Goal: Contribute content: Add original content to the website for others to see

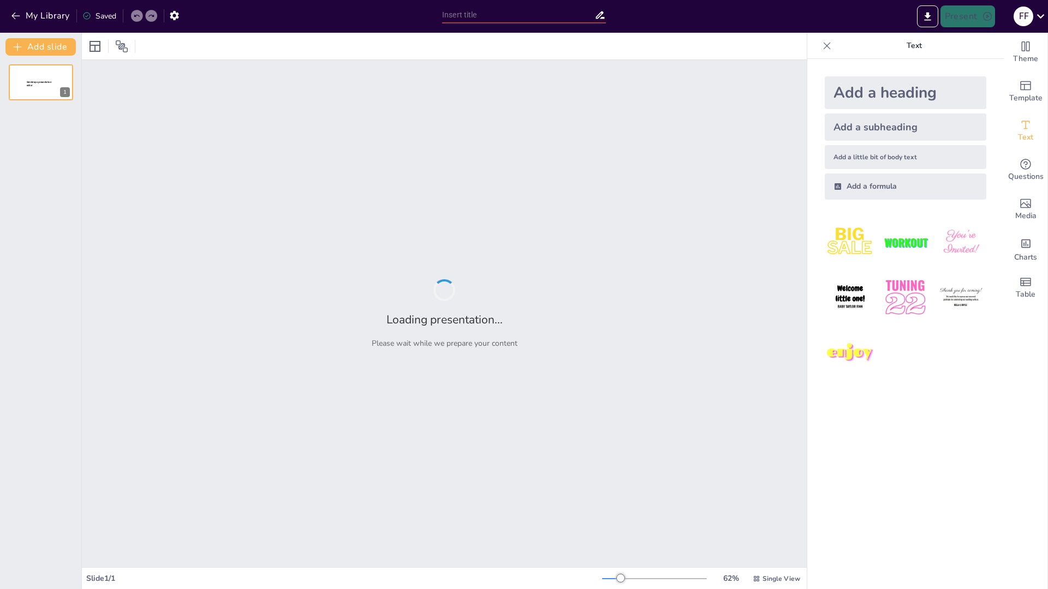
type input "Conservación de Flora y Fauna en los Parques Nacionales de [GEOGRAPHIC_DATA][PE…"
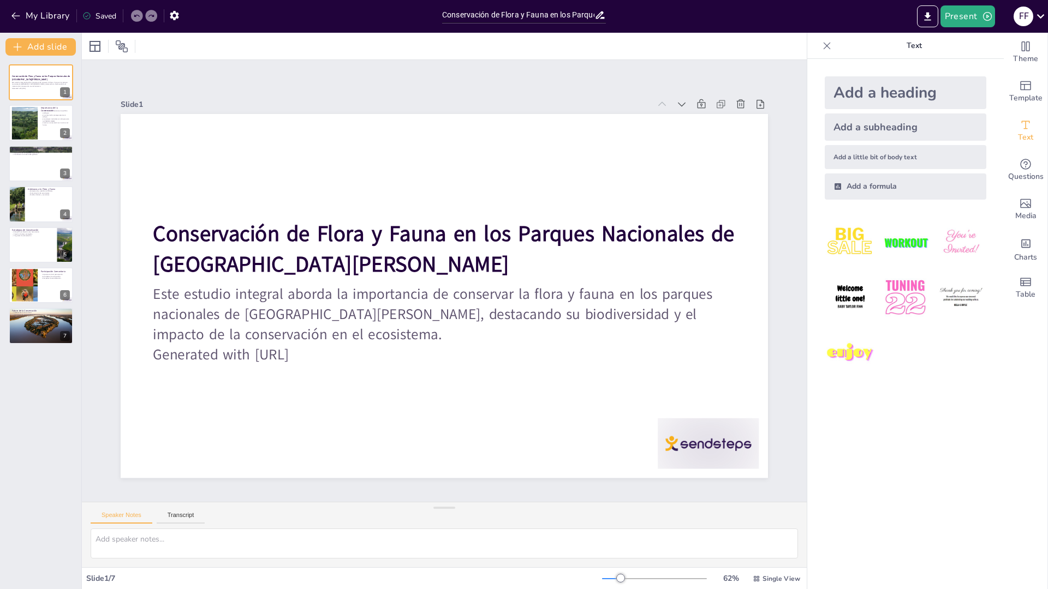
drag, startPoint x: 0, startPoint y: 0, endPoint x: 729, endPoint y: 564, distance: 921.9
click at [895, 431] on div "Add a heading Add a subheading Add a little bit of body text Add a formula" at bounding box center [905, 324] width 196 height 530
click at [731, 564] on div at bounding box center [444, 548] width 725 height 39
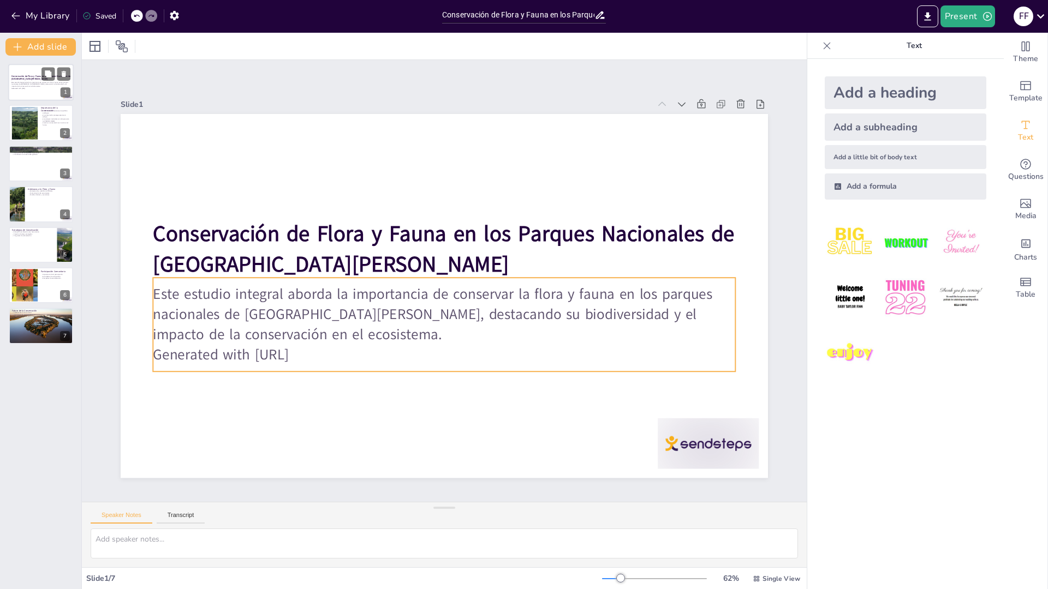
click at [42, 88] on p "Generated with [URL]" at bounding box center [40, 88] width 59 height 2
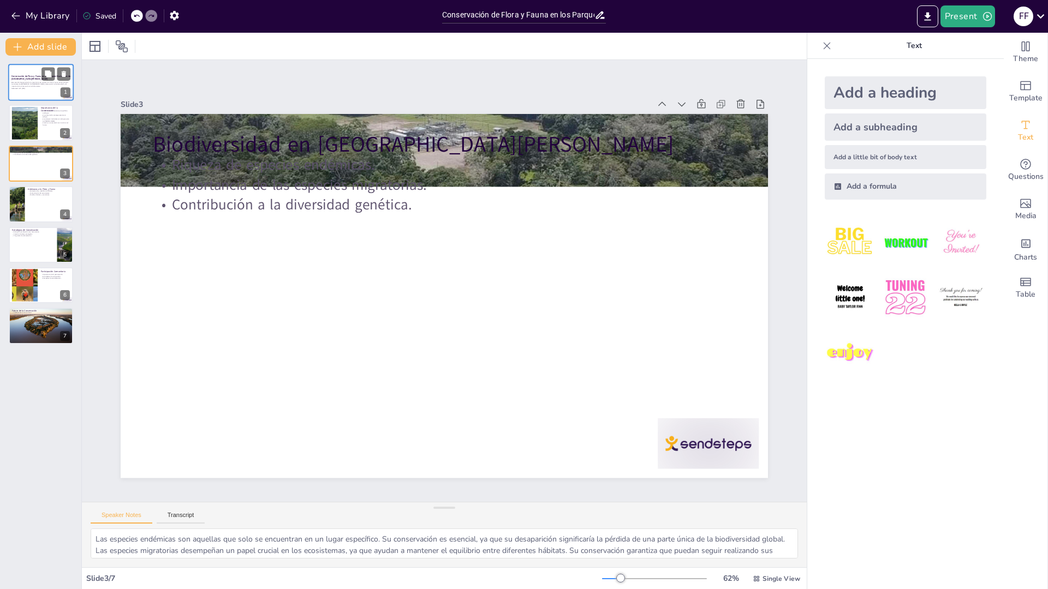
type textarea "Mantener el equilibrio ecológico es fundamental para la salud de los ecosistema…"
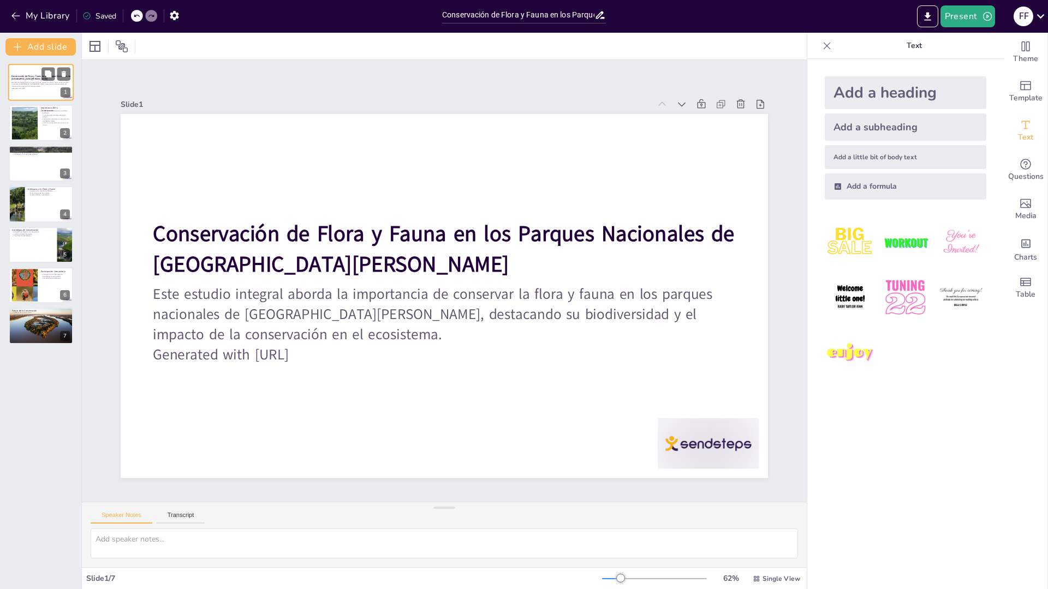
click at [44, 93] on div at bounding box center [40, 82] width 65 height 37
click at [34, 132] on div at bounding box center [24, 122] width 55 height 33
type textarea "Mantener el equilibrio ecológico es fundamental para la salud de los ecosistema…"
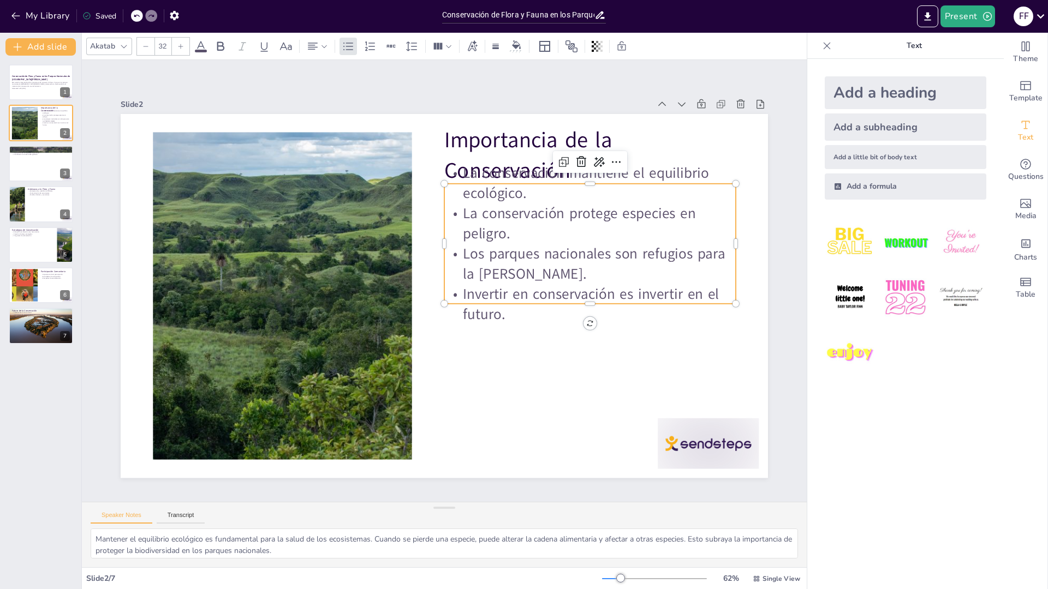
click at [460, 317] on p "La conservación protege especies en peligro." at bounding box center [313, 367] width 293 height 100
click at [634, 212] on p "La conservación mantiene el equilibrio ecológico." at bounding box center [609, 341] width 204 height 259
click at [436, 327] on p "La conservación mantiene el equilibrio ecológico." at bounding box center [289, 362] width 294 height 70
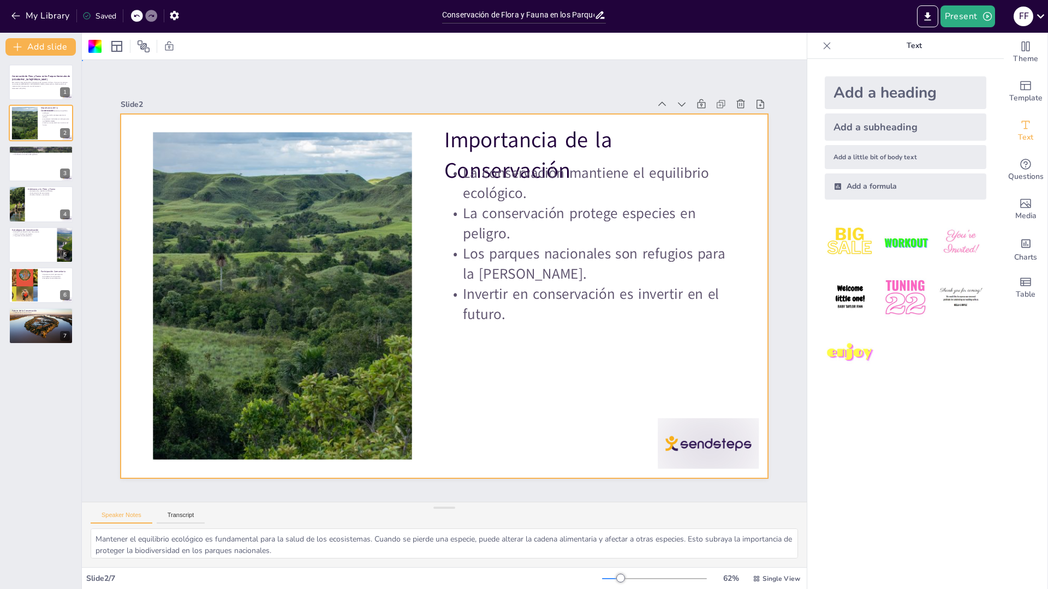
click at [661, 194] on p "La conservación mantiene el equilibrio ecológico." at bounding box center [617, 306] width 243 height 225
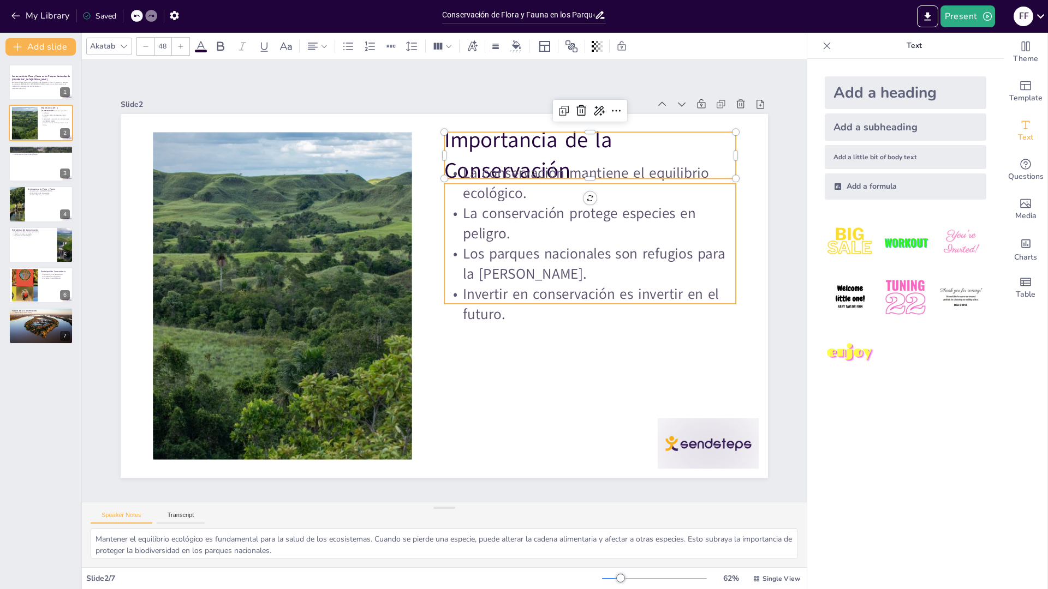
type input "32"
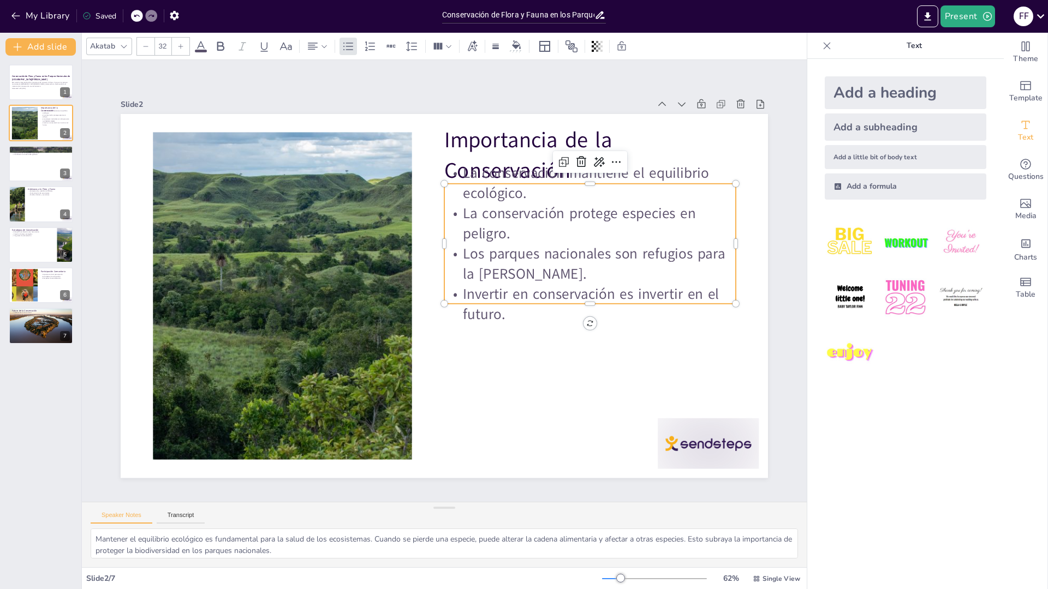
click at [437, 256] on p "La conservación protege especies en peligro." at bounding box center [290, 306] width 293 height 100
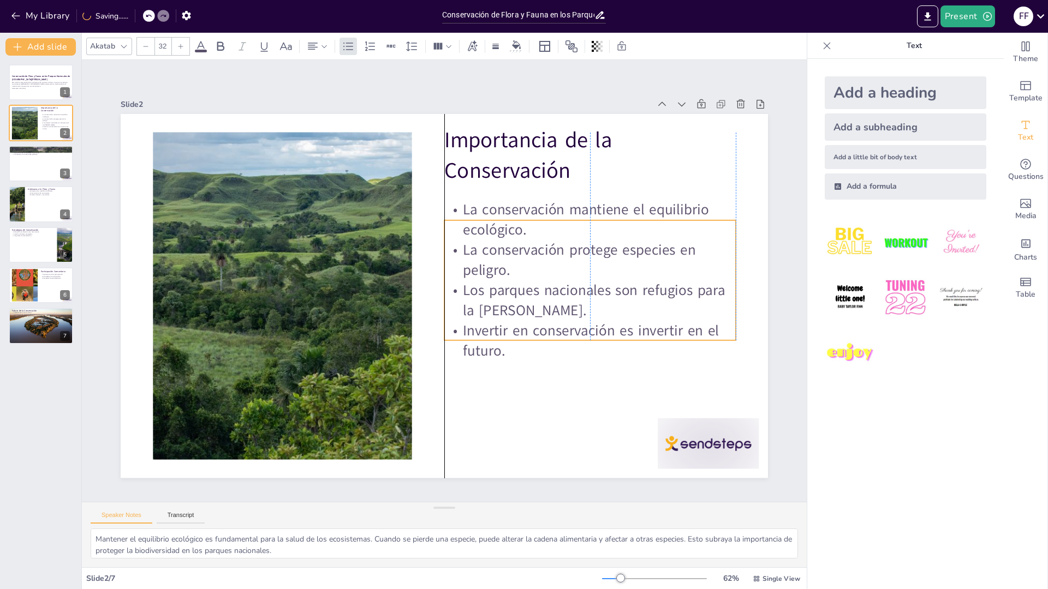
drag, startPoint x: 496, startPoint y: 243, endPoint x: 493, endPoint y: 255, distance: 12.3
click at [493, 255] on p "La conservación protege especies en peligro." at bounding box center [557, 375] width 225 height 243
click at [47, 170] on div at bounding box center [40, 163] width 65 height 37
type textarea "Las especies endémicas son aquellas que solo se encuentran en un lugar específi…"
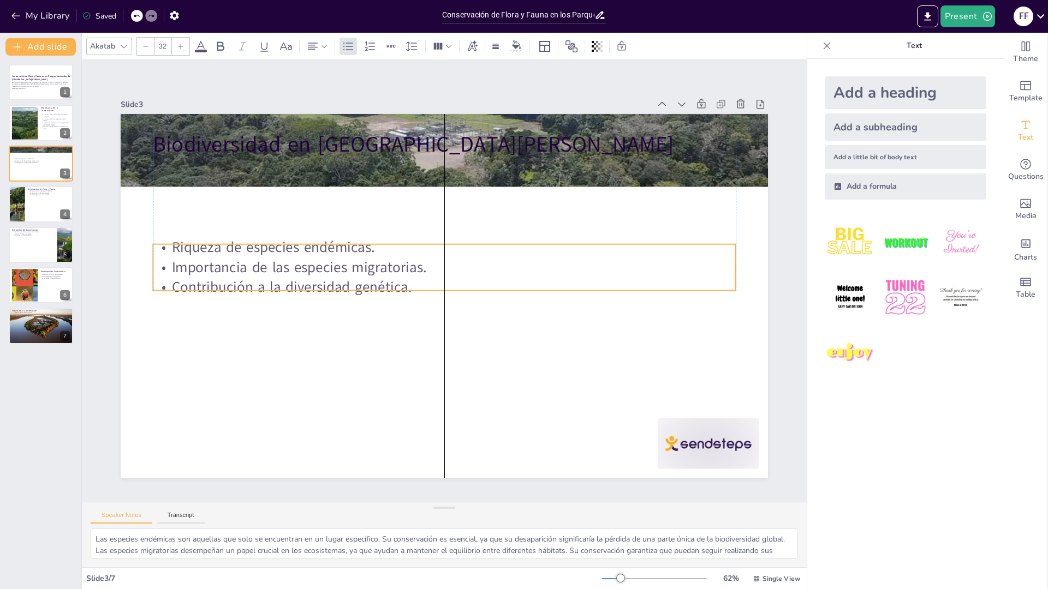
drag, startPoint x: 315, startPoint y: 200, endPoint x: 312, endPoint y: 265, distance: 64.5
click at [397, 282] on p "Contribución a la diversidad genética." at bounding box center [437, 281] width 81 height 581
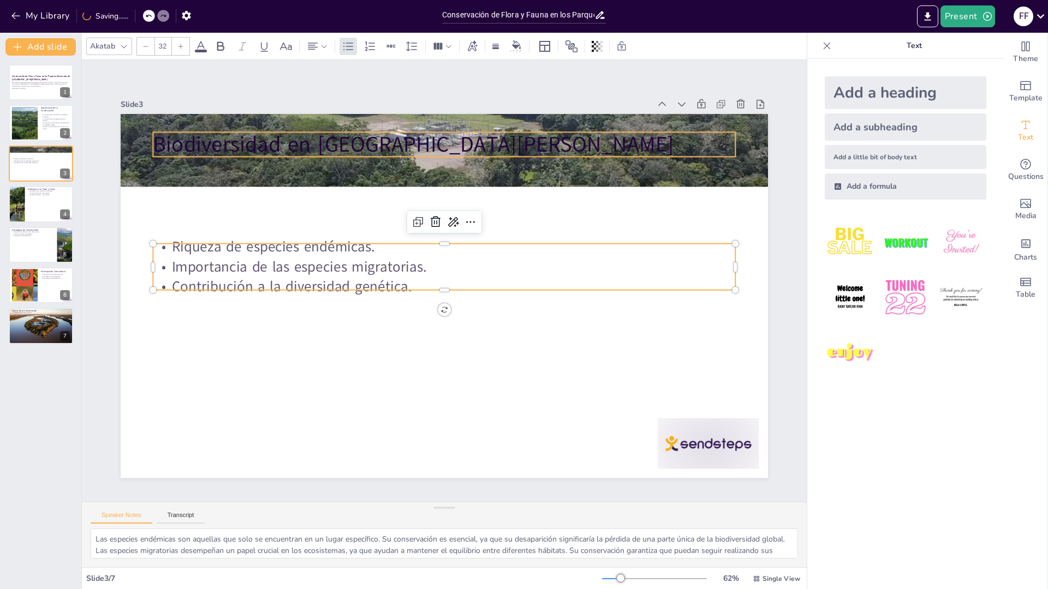
type input "48"
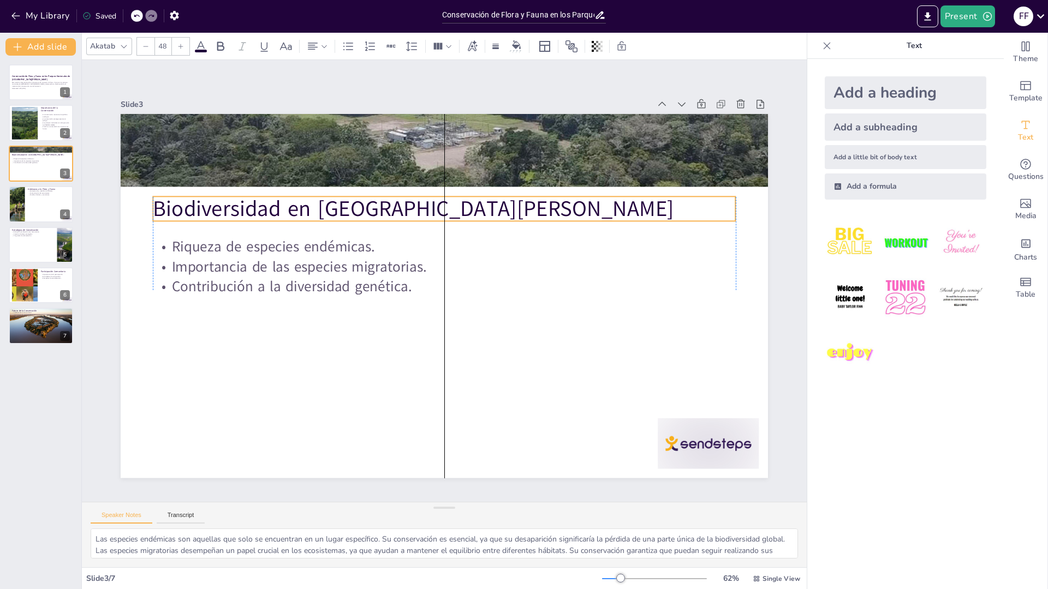
drag, startPoint x: 283, startPoint y: 140, endPoint x: 288, endPoint y: 204, distance: 64.0
click at [319, 204] on p "Biodiversidad en [GEOGRAPHIC_DATA][PERSON_NAME]" at bounding box center [502, 238] width 367 height 489
click at [286, 206] on p "Biodiversidad en [GEOGRAPHIC_DATA][PERSON_NAME]" at bounding box center [485, 224] width 489 height 367
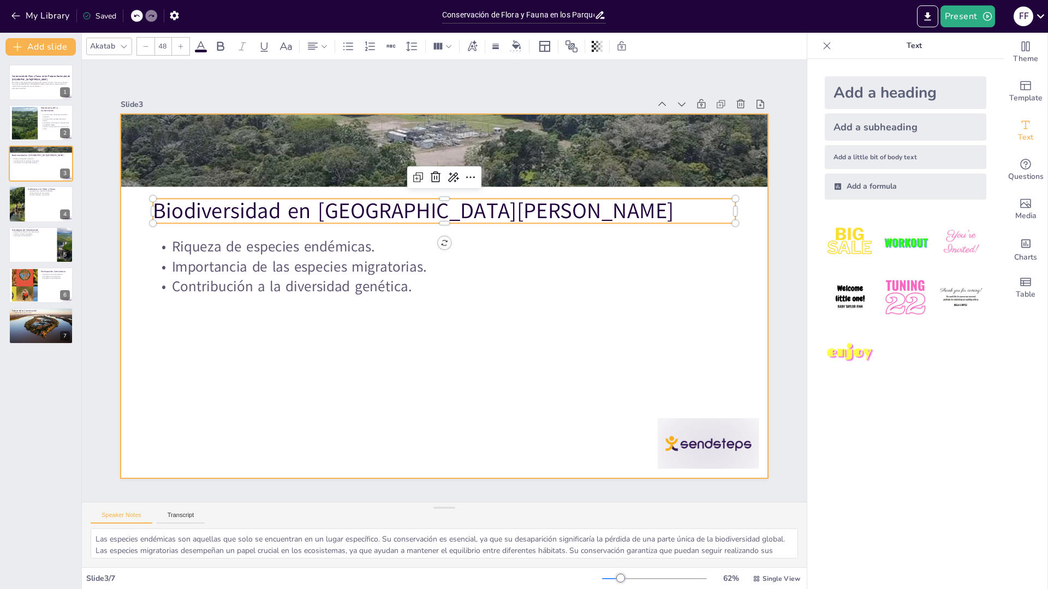
click at [391, 354] on div at bounding box center [432, 270] width 703 height 725
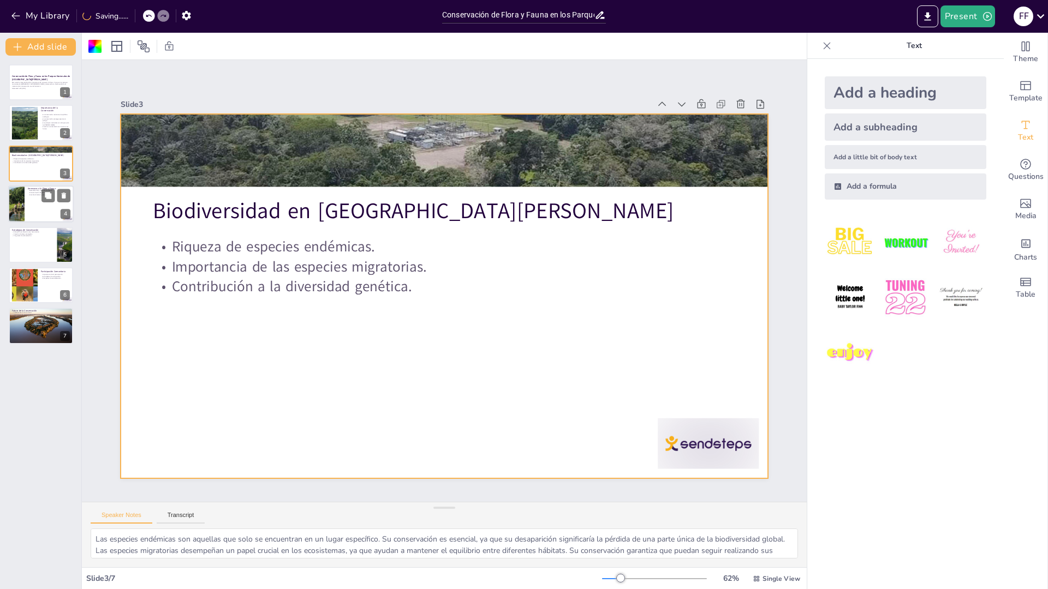
click at [40, 210] on div at bounding box center [40, 204] width 65 height 37
type textarea "La deforestación es una de las mayores amenazas para la flora y fauna. Al elimi…"
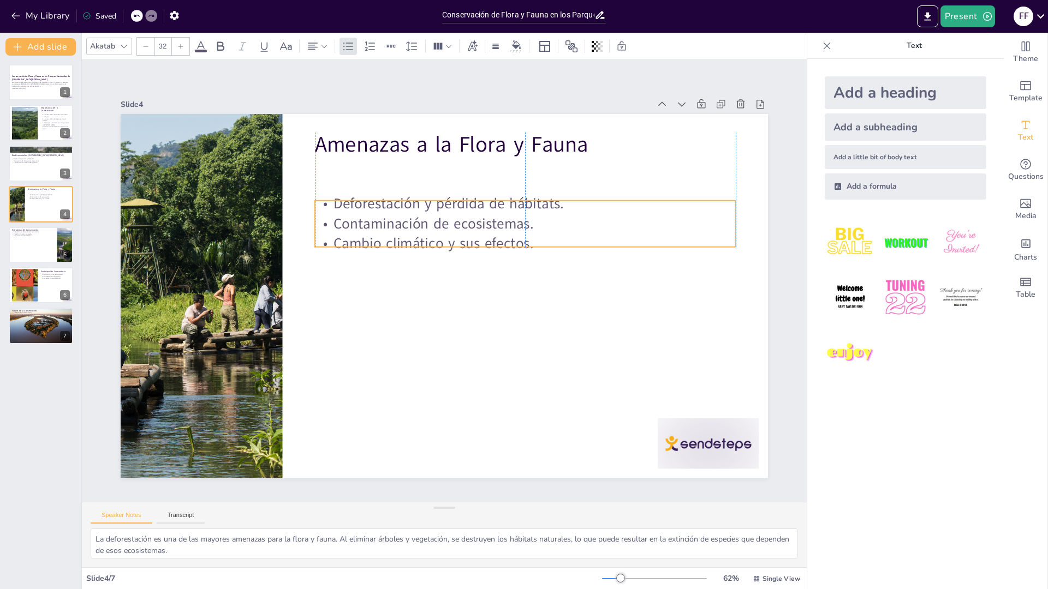
drag, startPoint x: 402, startPoint y: 171, endPoint x: 405, endPoint y: 210, distance: 38.9
click at [405, 210] on p "Contaminación de ecosistemas." at bounding box center [495, 196] width 392 height 189
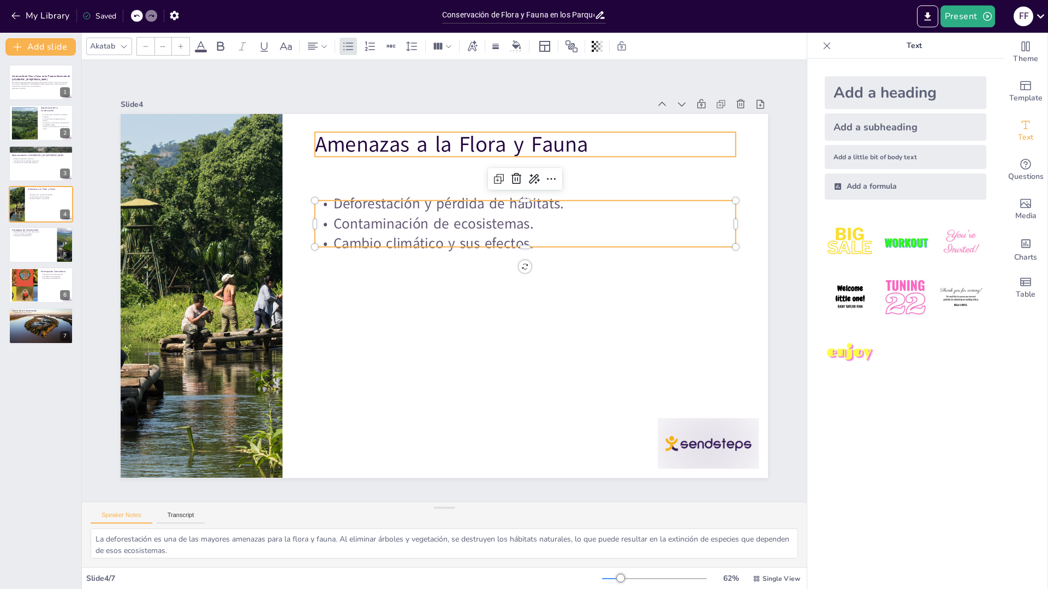
type input "48"
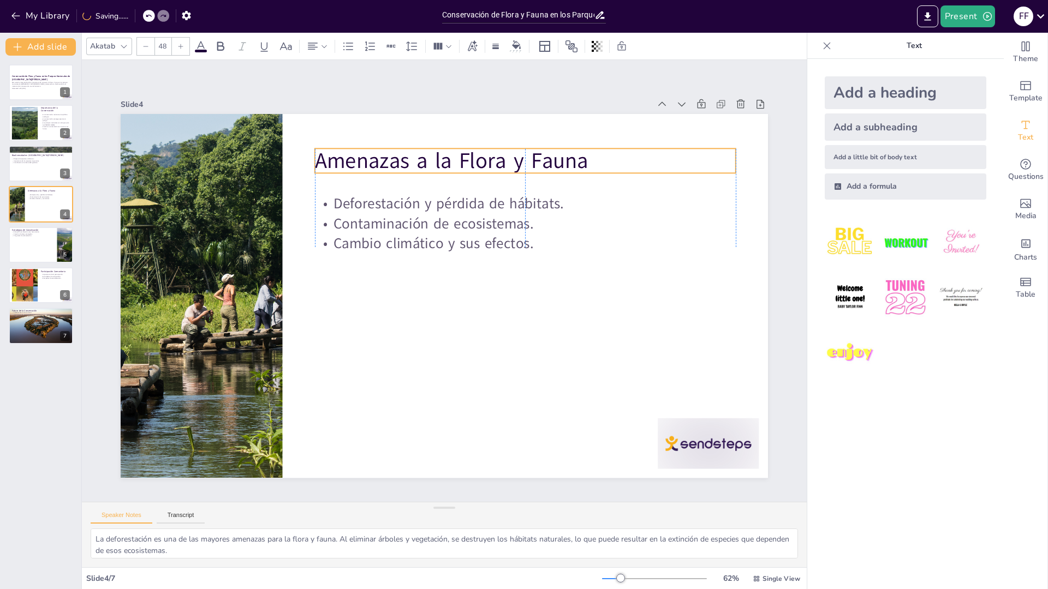
drag, startPoint x: 381, startPoint y: 148, endPoint x: 382, endPoint y: 165, distance: 16.4
click at [549, 165] on p "Amenazas a la Flora y Fauna" at bounding box center [564, 362] width 30 height 421
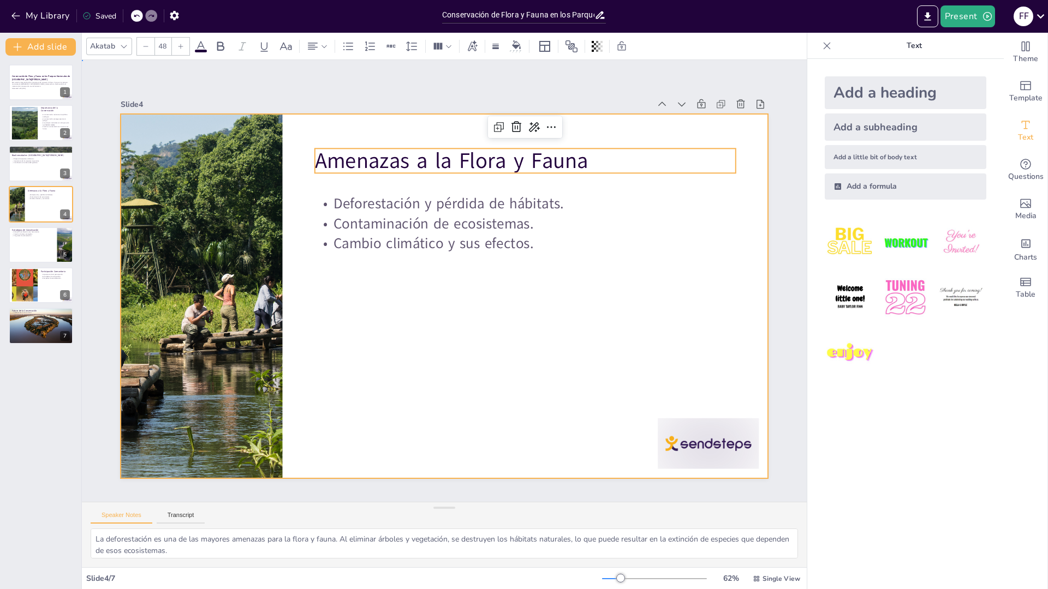
click at [426, 307] on div at bounding box center [430, 287] width 596 height 739
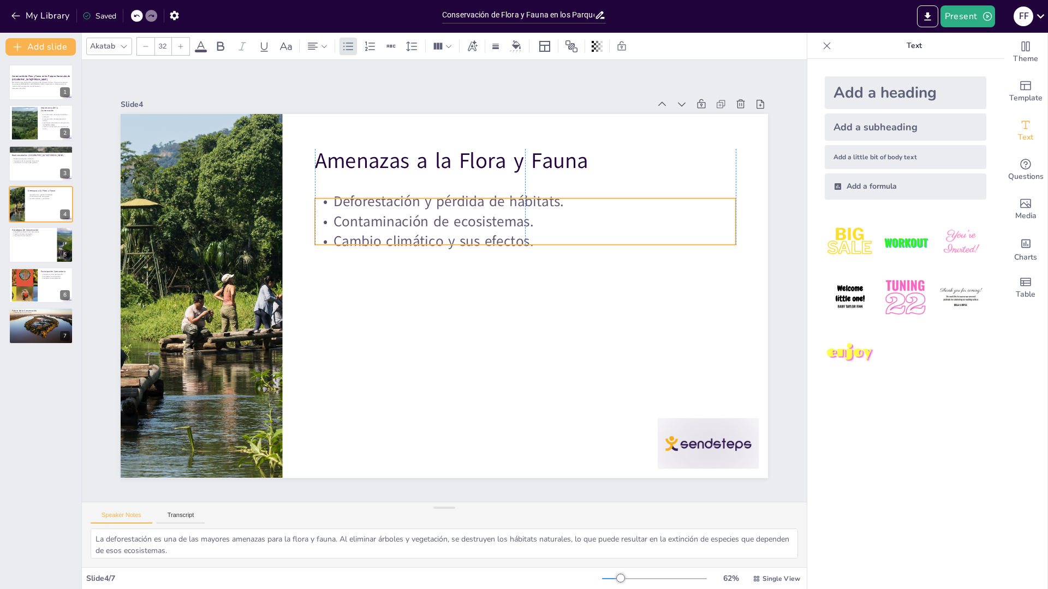
click at [408, 231] on p "Cambio climático y sus efectos." at bounding box center [519, 332] width 228 height 374
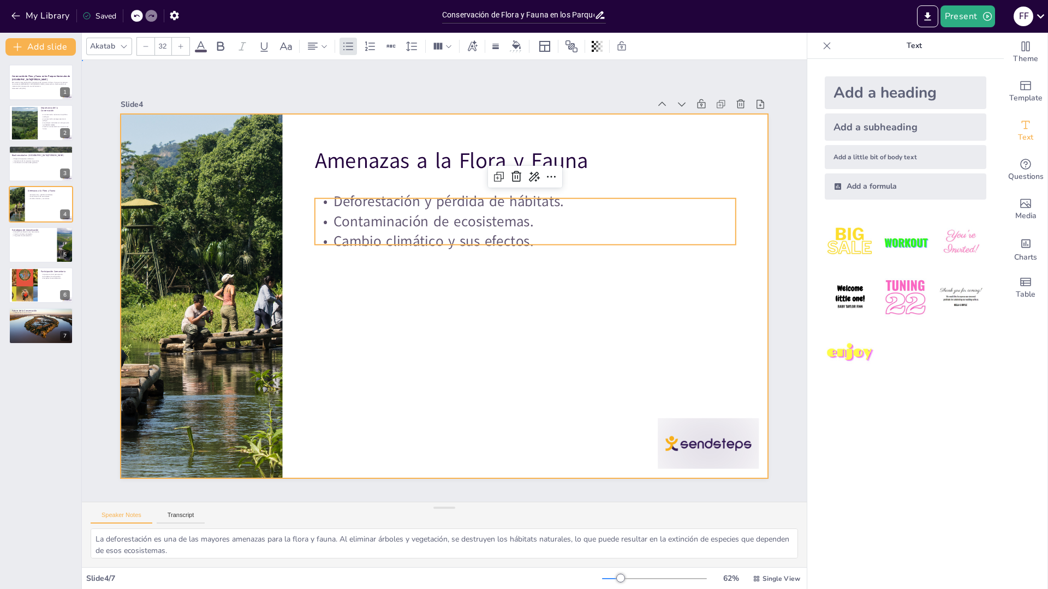
drag, startPoint x: 434, startPoint y: 301, endPoint x: 416, endPoint y: 299, distance: 18.2
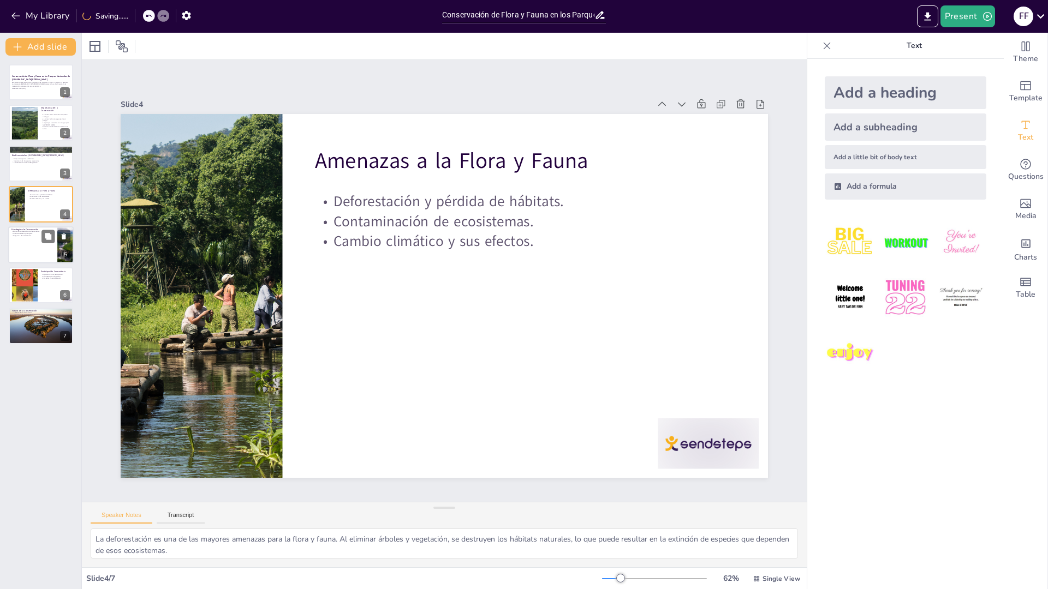
click at [54, 255] on div at bounding box center [40, 244] width 65 height 37
type textarea "La educación ambiental es clave para involucrar a la comunidad en la conservaci…"
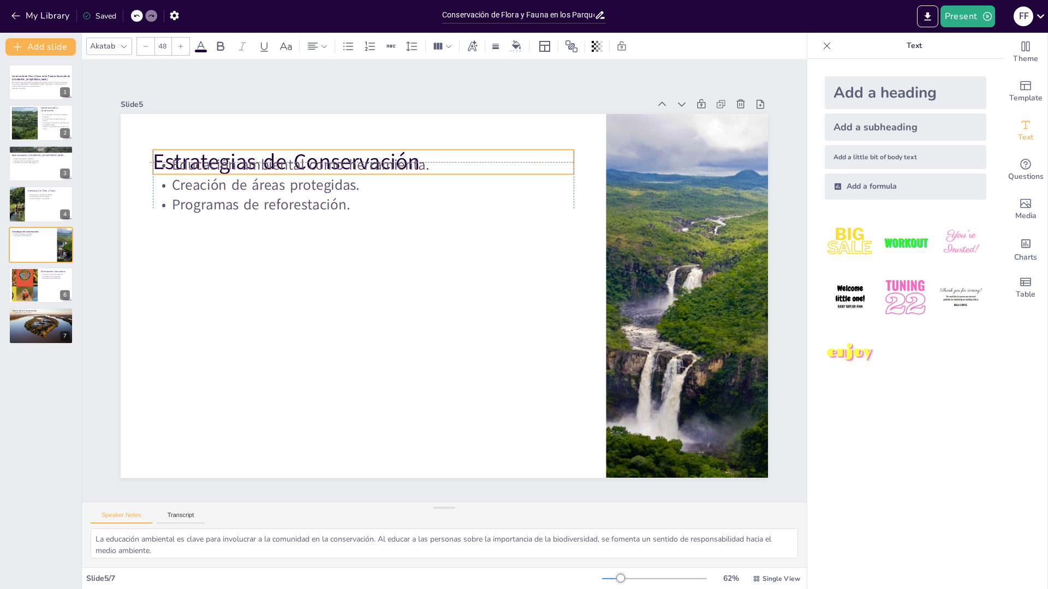
drag, startPoint x: 279, startPoint y: 136, endPoint x: 276, endPoint y: 154, distance: 18.8
click at [276, 149] on div "Estrategias de Conservación Educación ambiental como herramienta. Creación de á…" at bounding box center [462, 115] width 644 height 68
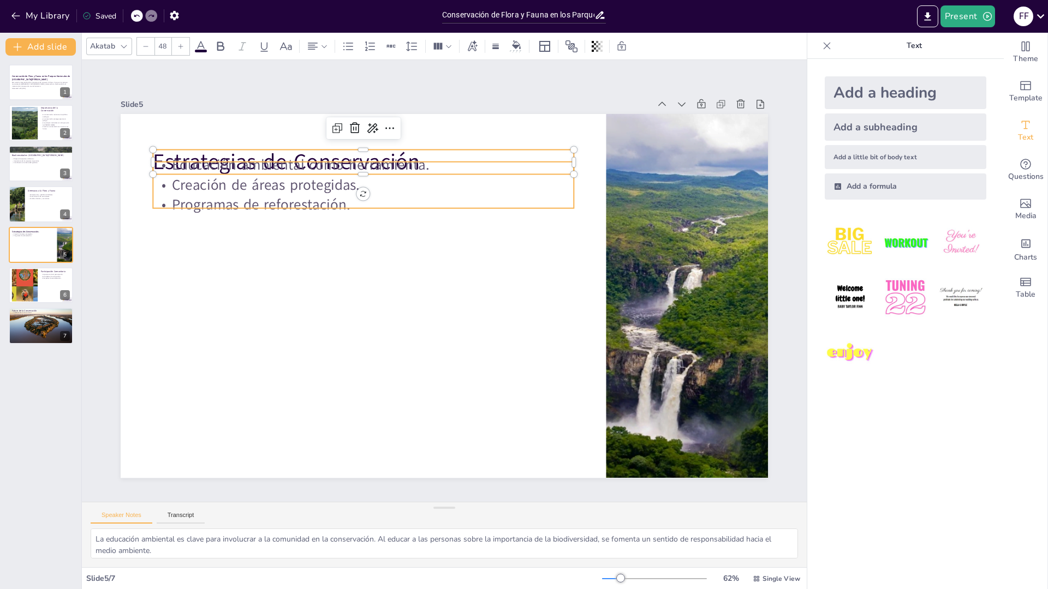
type input "32"
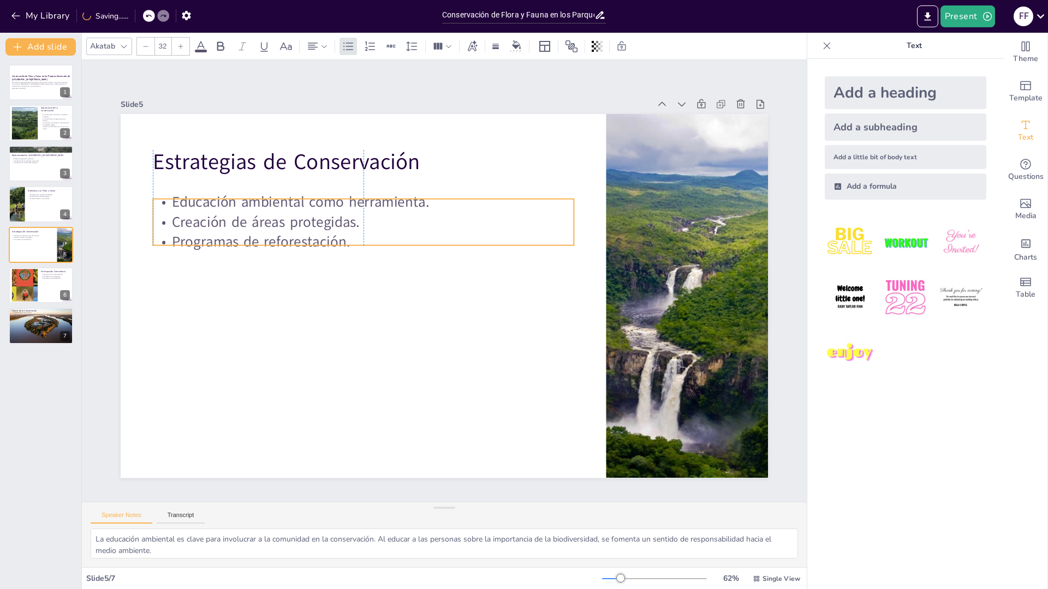
drag, startPoint x: 282, startPoint y: 193, endPoint x: 285, endPoint y: 230, distance: 37.2
click at [285, 230] on p "Programas de reforestación." at bounding box center [419, 195] width 296 height 326
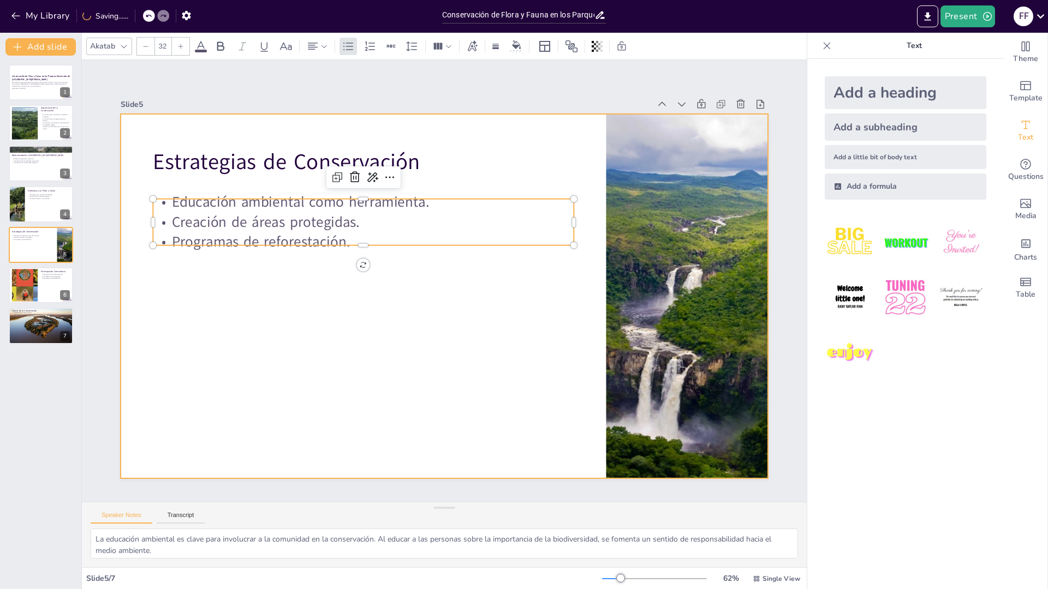
click at [364, 335] on div at bounding box center [441, 296] width 709 height 491
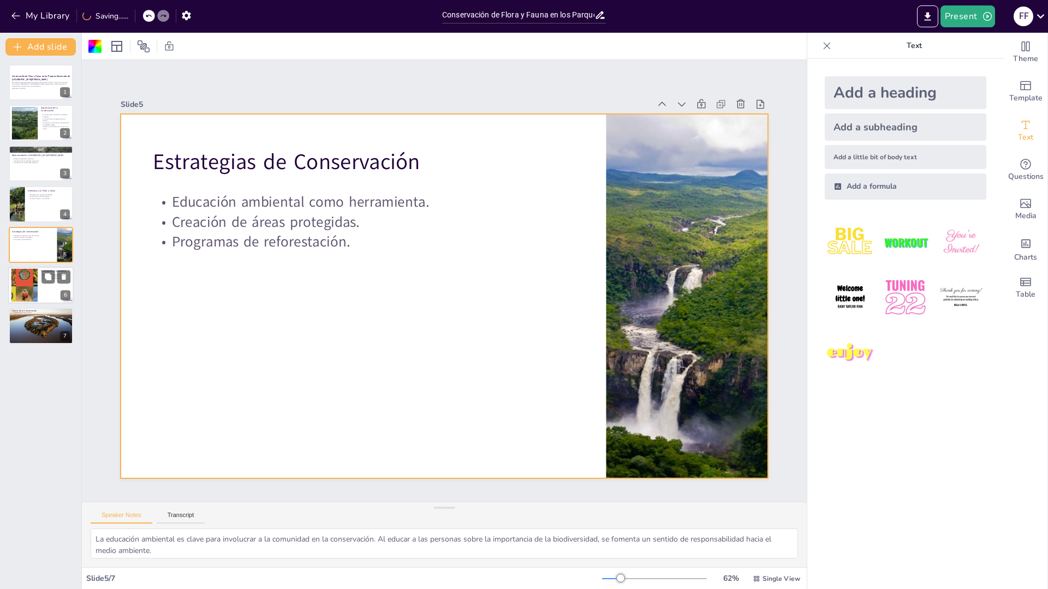
click at [26, 282] on div at bounding box center [25, 285] width 56 height 33
type textarea "La participación comunitaria es esencial para el éxito de los esfuerzos de cons…"
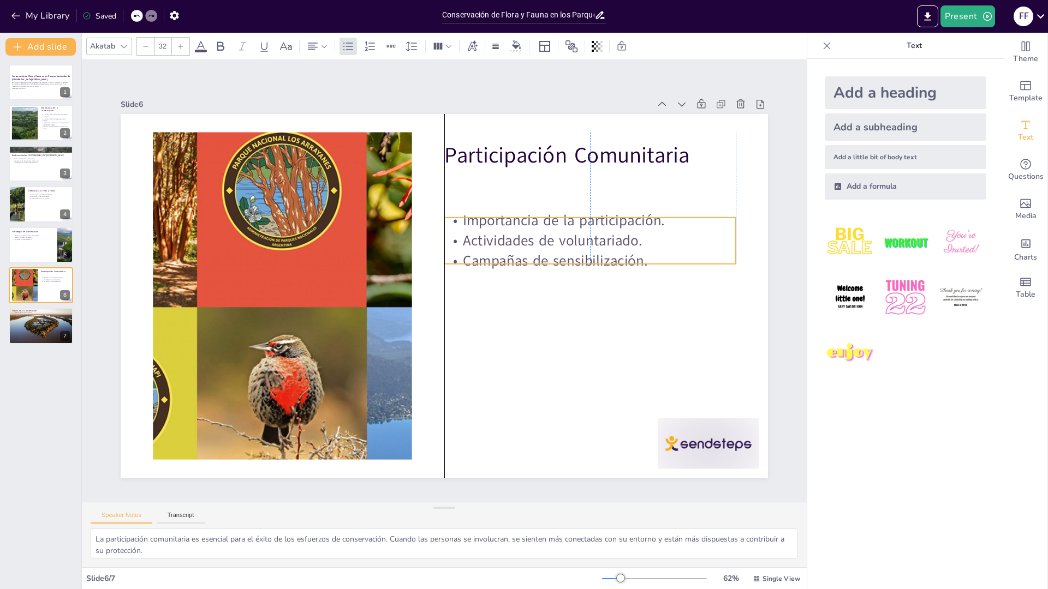
drag, startPoint x: 508, startPoint y: 201, endPoint x: 506, endPoint y: 235, distance: 33.9
click at [506, 235] on p "Actividades de voluntariado." at bounding box center [594, 272] width 289 height 80
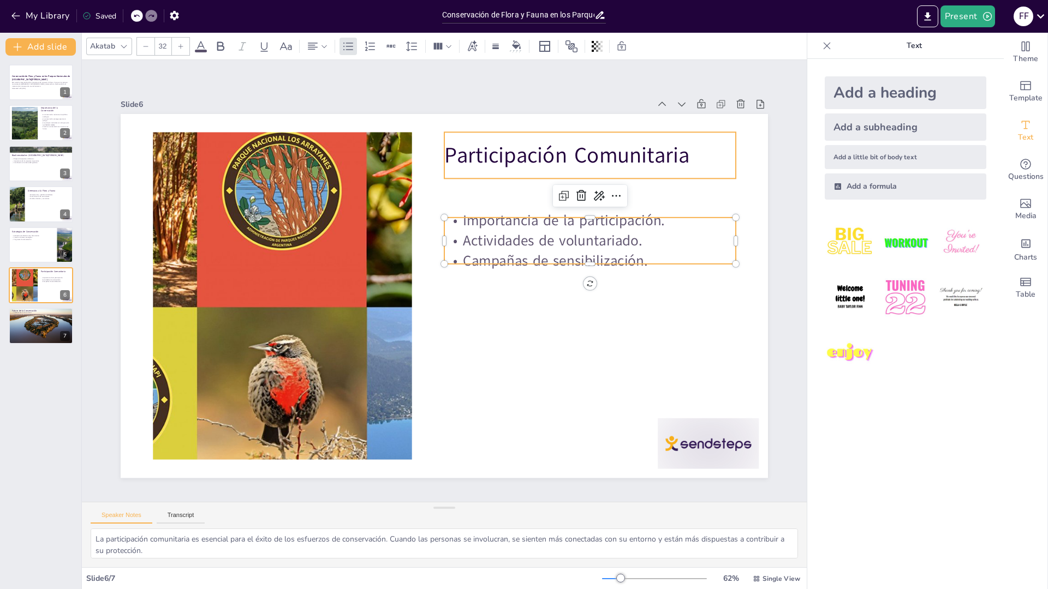
type input "48"
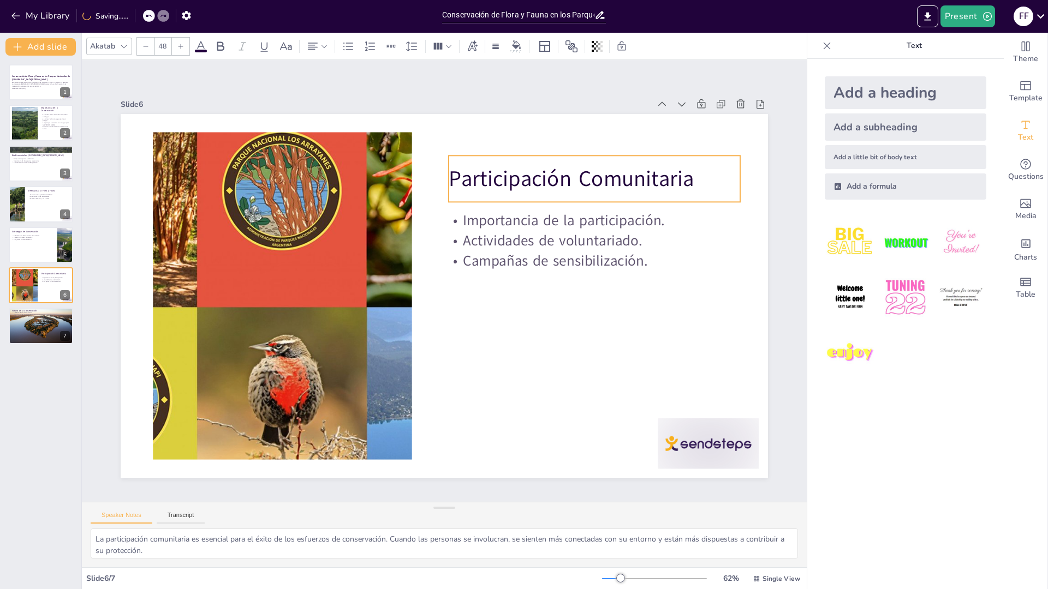
drag, startPoint x: 497, startPoint y: 153, endPoint x: 560, endPoint y: 284, distance: 145.5
click at [522, 226] on p "Participación Comunitaria" at bounding box center [608, 359] width 172 height 267
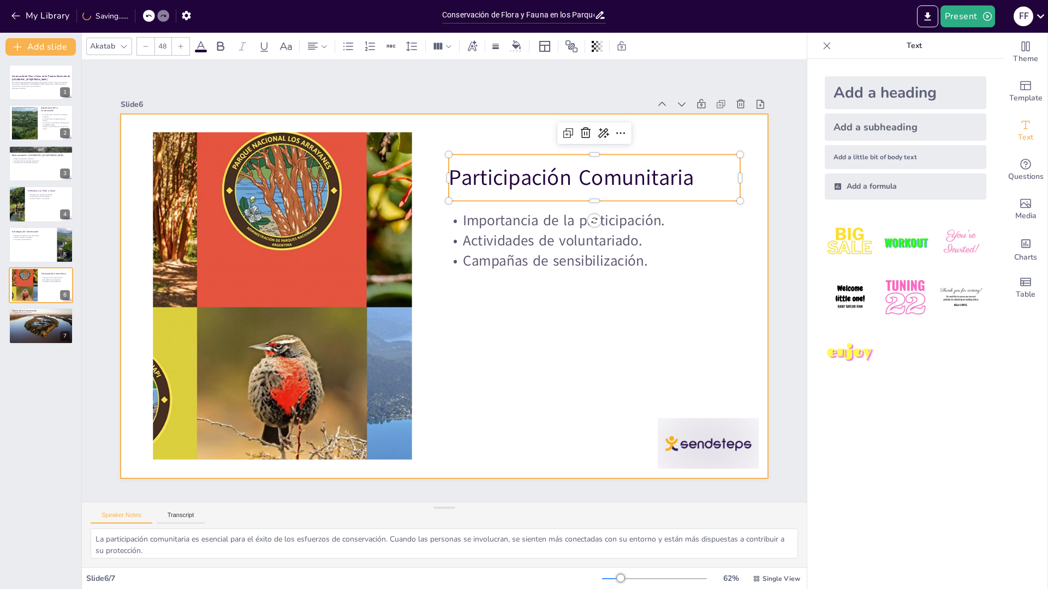
click at [581, 336] on div at bounding box center [431, 290] width 675 height 738
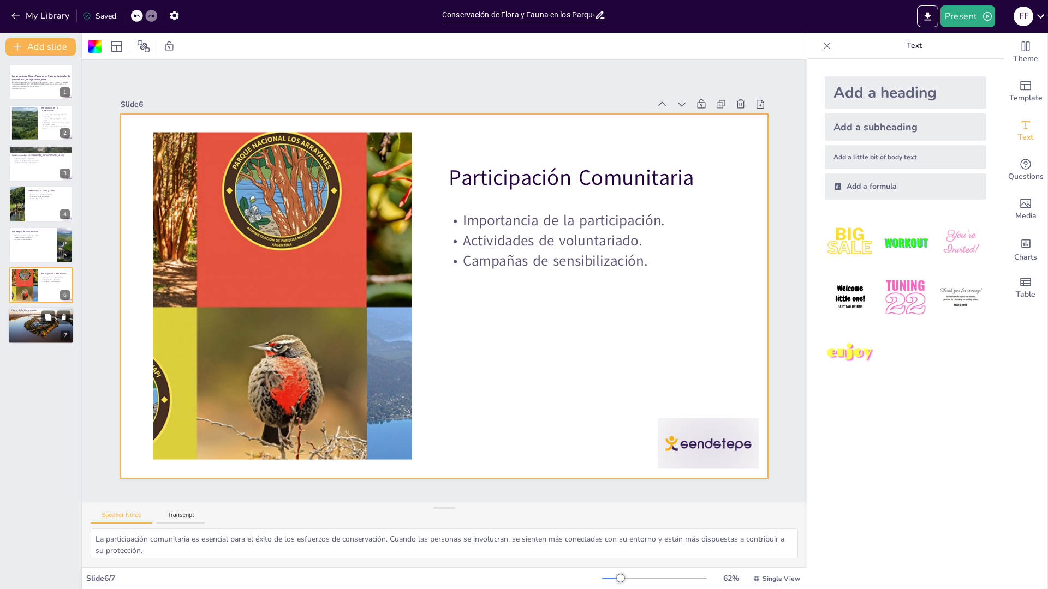
click at [27, 324] on div at bounding box center [40, 326] width 65 height 39
type textarea "La colaboración entre el gobierno, las ONGs y la comunidad es esencial para abo…"
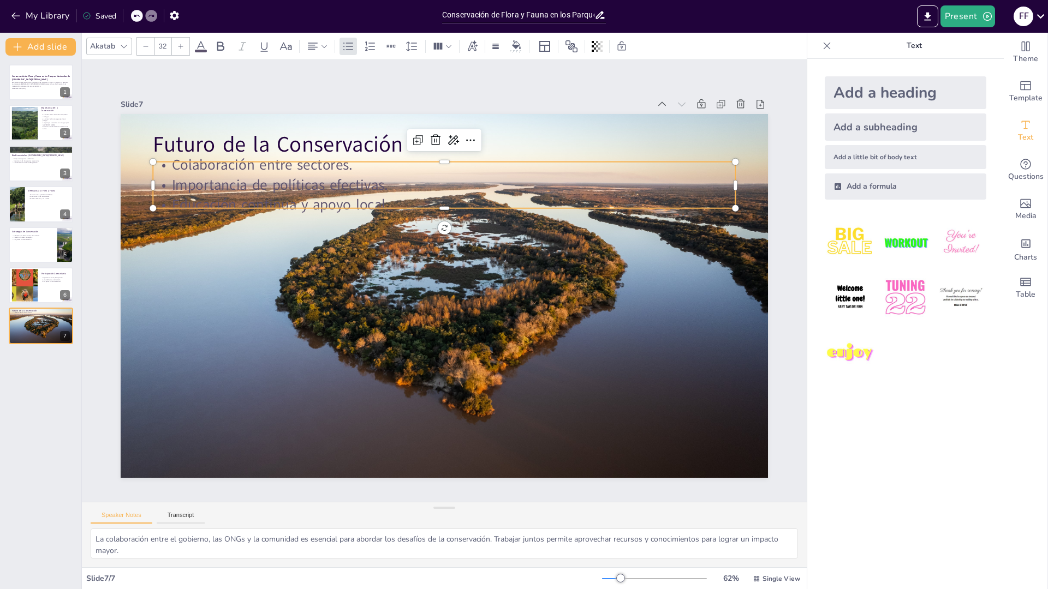
click at [314, 187] on p "Importancia de políticas efectivas." at bounding box center [515, 217] width 405 height 446
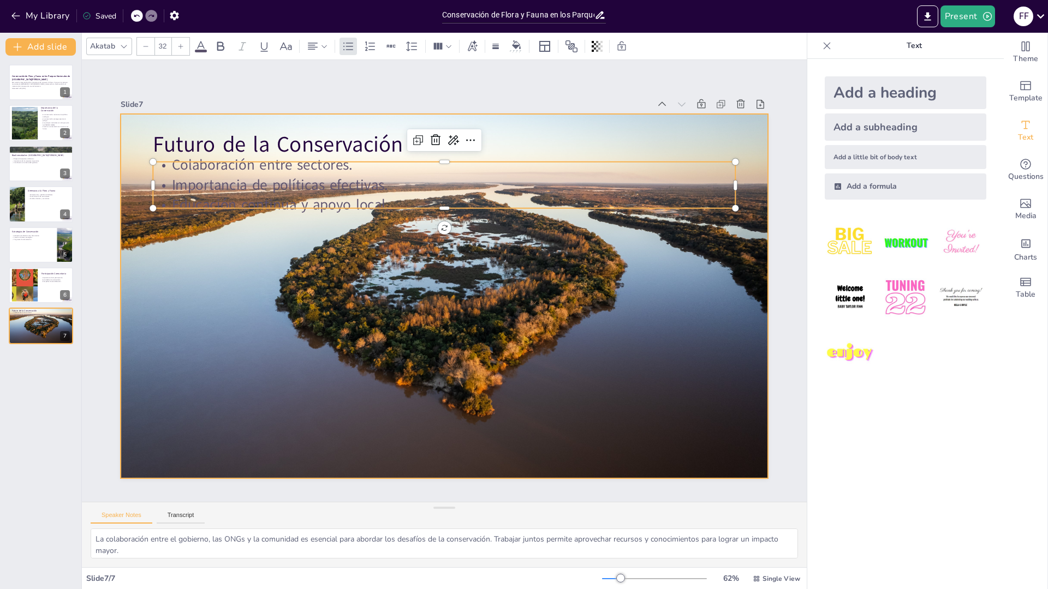
click at [465, 292] on div at bounding box center [436, 294] width 751 height 654
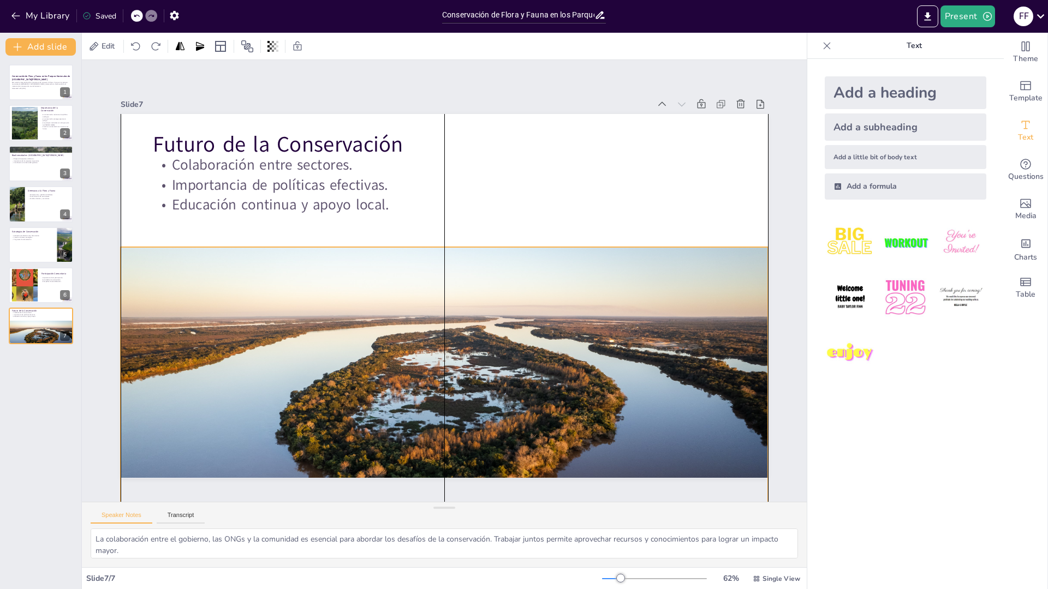
drag, startPoint x: 464, startPoint y: 229, endPoint x: 463, endPoint y: 362, distance: 133.2
click at [463, 362] on div at bounding box center [398, 422] width 733 height 563
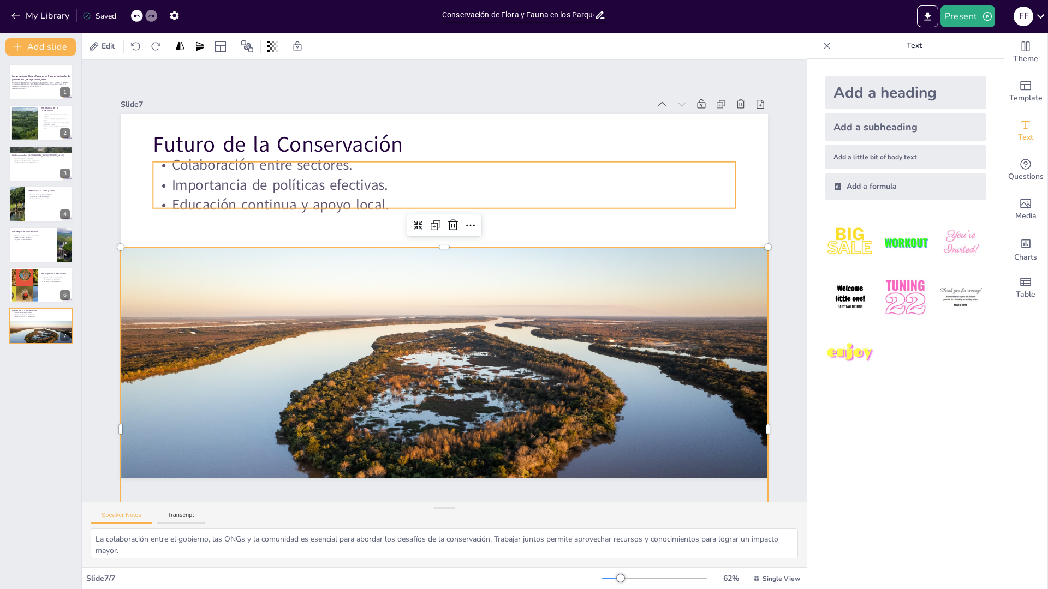
click at [536, 147] on p "Futuro de la Conservación" at bounding box center [500, 156] width 545 height 264
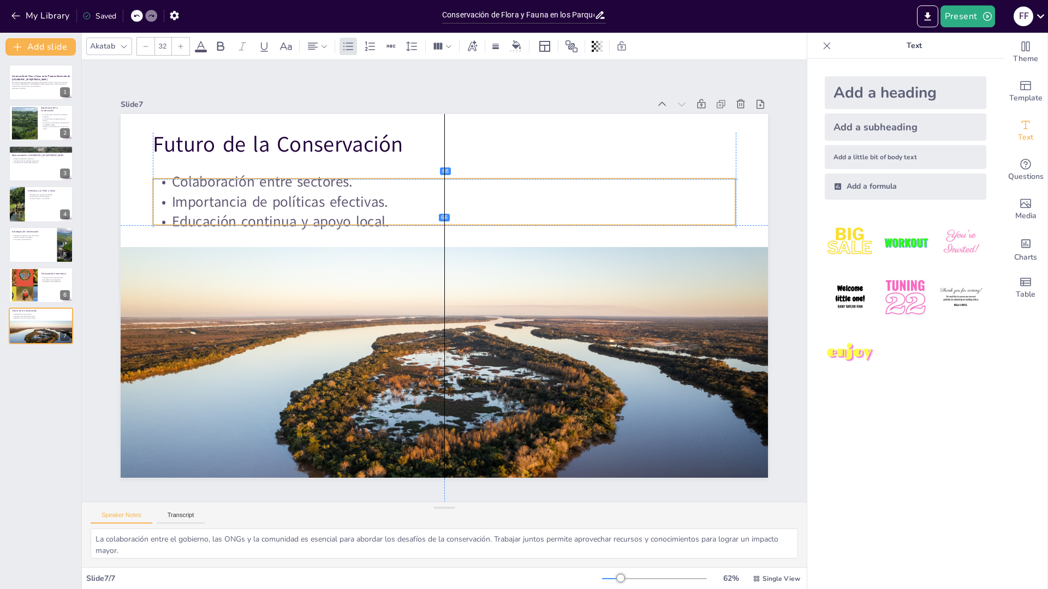
drag, startPoint x: 286, startPoint y: 181, endPoint x: 288, endPoint y: 200, distance: 19.2
click at [288, 200] on p "Importancia de políticas efectivas." at bounding box center [468, 205] width 560 height 199
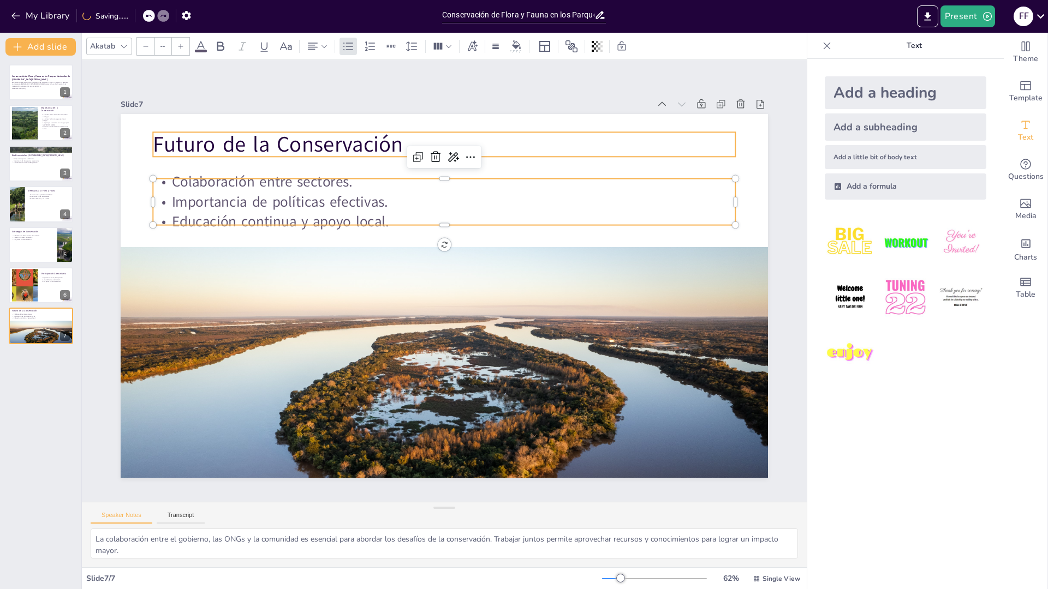
type input "48"
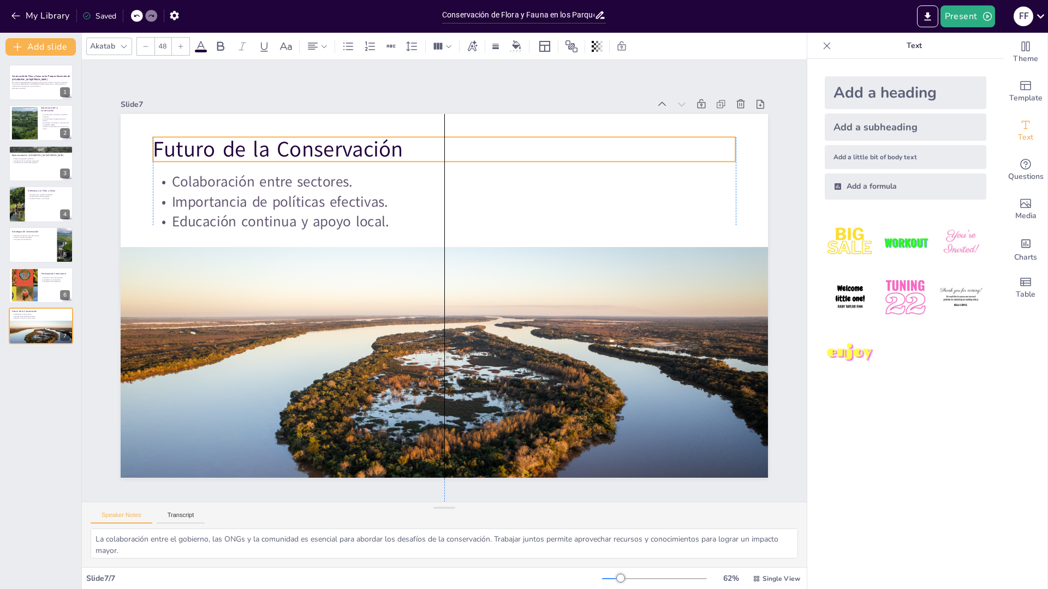
click at [399, 146] on p "Futuro de la Conservación" at bounding box center [558, 215] width 318 height 520
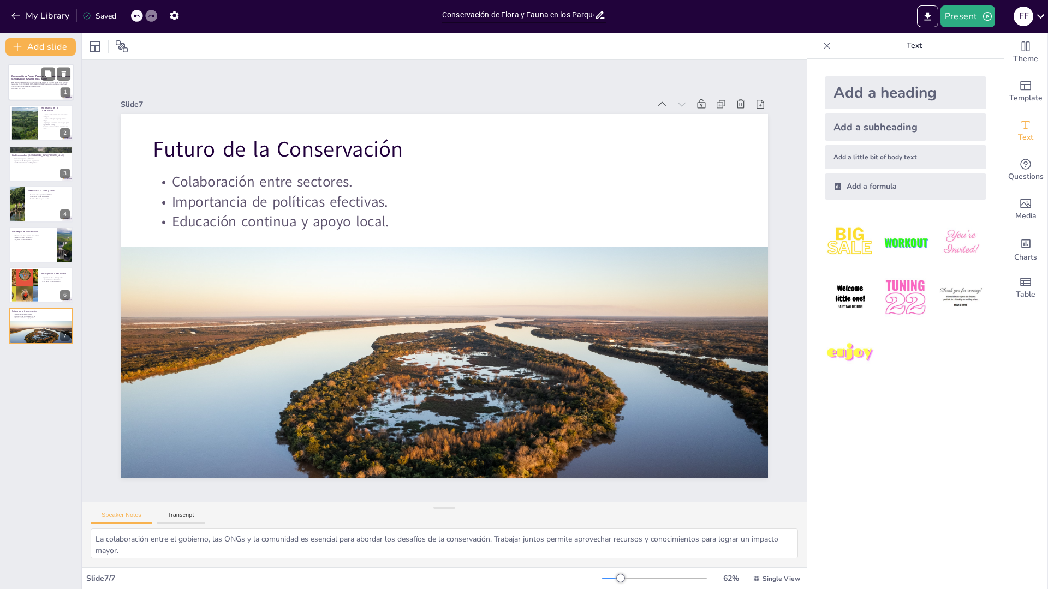
click at [38, 86] on p "Este estudio integral aborda la importancia de conservar la flora y fauna en lo…" at bounding box center [40, 84] width 59 height 6
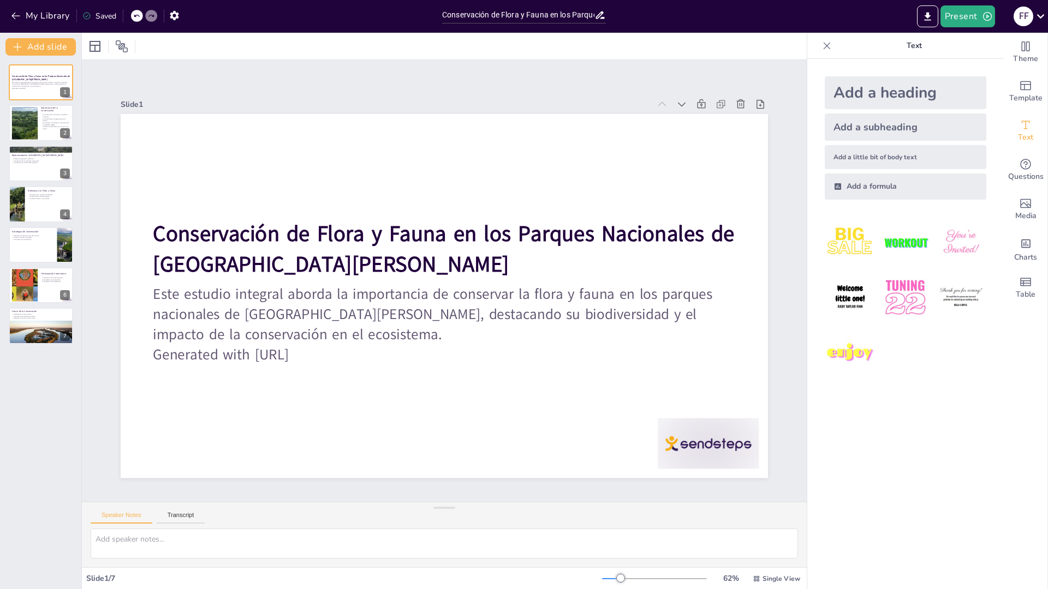
click at [725, 563] on div at bounding box center [444, 548] width 725 height 39
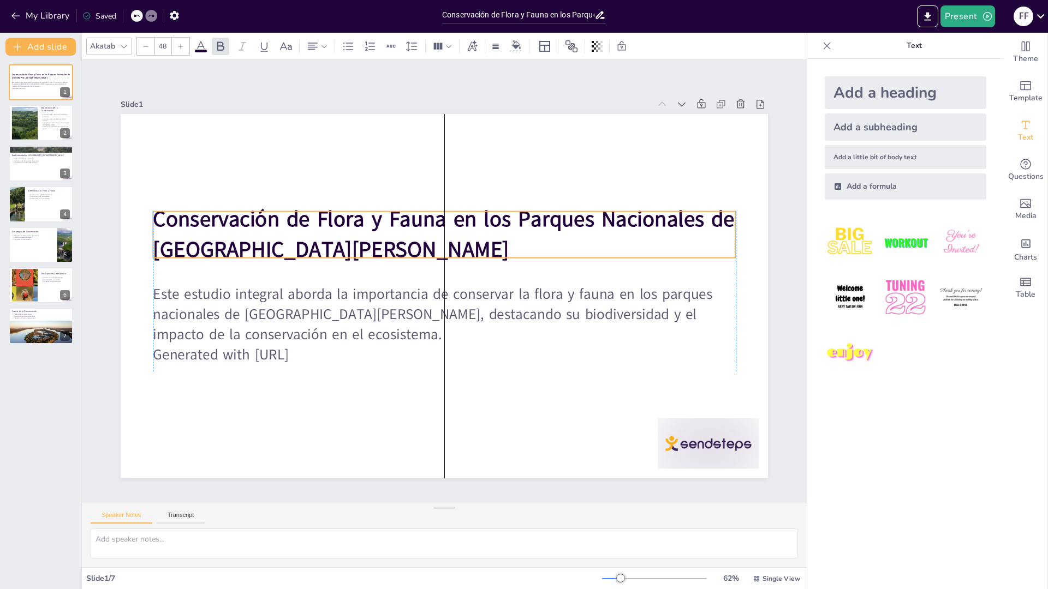
drag, startPoint x: 222, startPoint y: 253, endPoint x: 222, endPoint y: 237, distance: 15.3
click at [369, 237] on strong "Conservación de Flora y Fauna en los Parques Nacionales de [GEOGRAPHIC_DATA][PE…" at bounding box center [501, 300] width 264 height 556
click at [730, 560] on div at bounding box center [444, 548] width 725 height 39
click at [818, 506] on div "Add a heading Add a subheading Add a little bit of body text Add a formula" at bounding box center [905, 324] width 196 height 530
click at [677, 409] on div "Slide 1 Conservación de Flora y Fauna en los Parques Nacionales de [GEOGRAPHIC_…" at bounding box center [444, 281] width 467 height 746
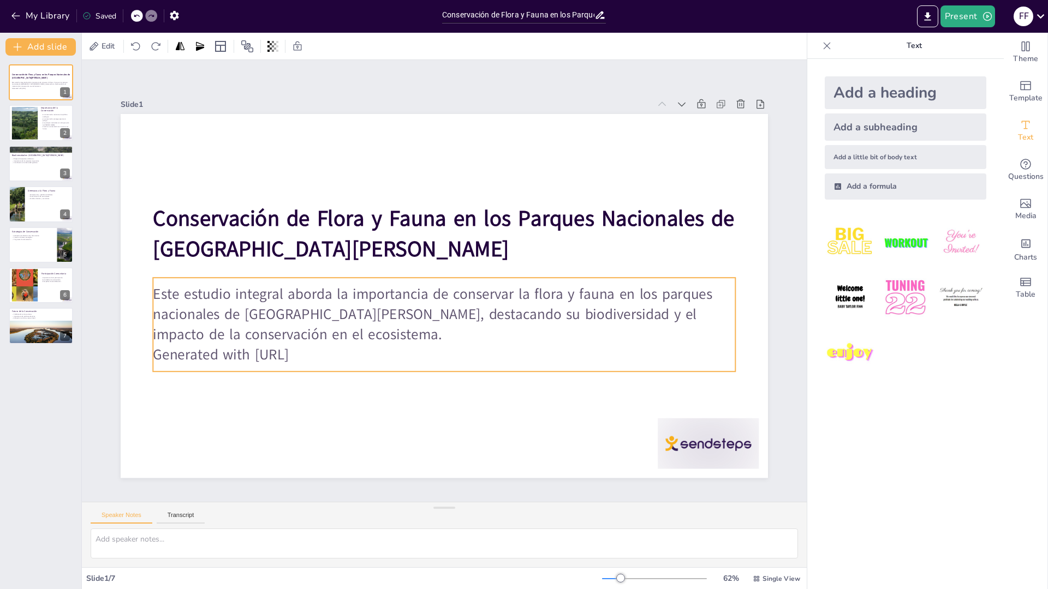
click at [303, 356] on p "Generated with [URL]" at bounding box center [394, 336] width 446 height 405
click at [303, 246] on p "Generated with [URL]" at bounding box center [436, 205] width 581 height 81
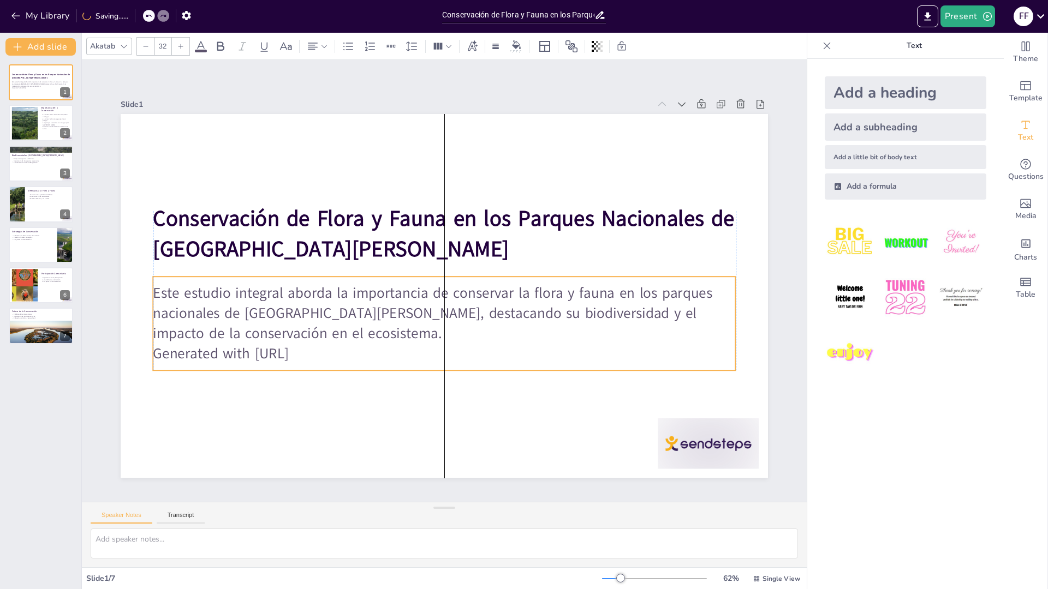
click at [312, 311] on p "Generated with [URL]" at bounding box center [421, 211] width 560 height 199
click at [312, 350] on p "Generated with [URL]" at bounding box center [395, 335] width 446 height 405
click at [311, 350] on p "Generated with [URL]" at bounding box center [421, 349] width 560 height 199
click at [289, 354] on p "Generated with [URL]" at bounding box center [377, 251] width 255 height 540
click at [289, 354] on p "Generated with [URL]" at bounding box center [415, 347] width 540 height 255
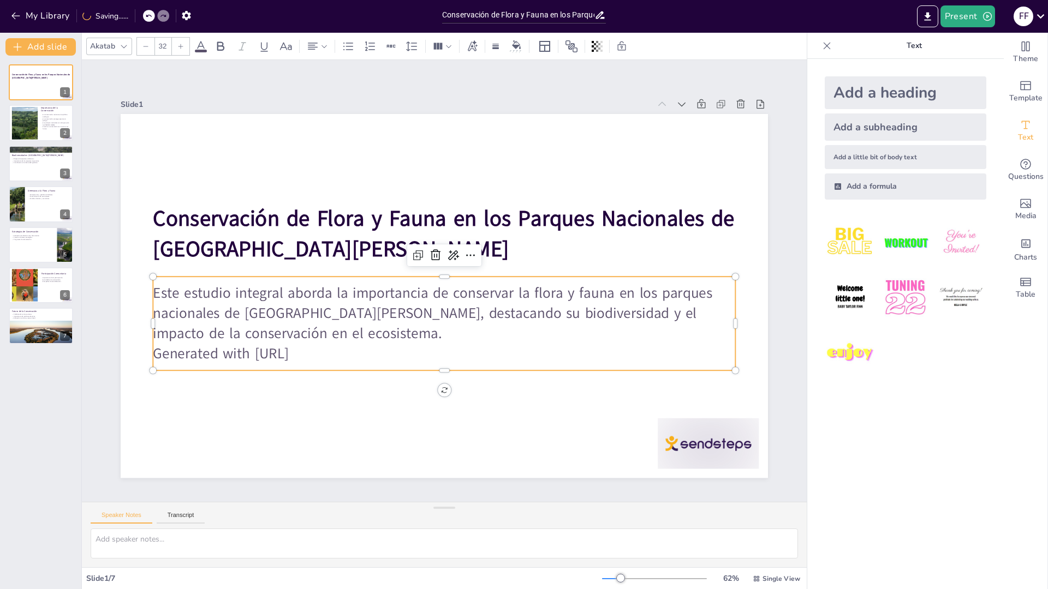
click at [353, 354] on p "Generated with [URL]" at bounding box center [507, 244] width 309 height 515
click at [299, 339] on p "Este estudio integral aborda la importancia de conservar la flora y fauna en lo…" at bounding box center [434, 311] width 572 height 237
click at [299, 339] on p "Este estudio integral aborda la importancia de conservar la flora y fauna en lo…" at bounding box center [444, 313] width 582 height 61
click at [321, 280] on p "Generated with [URL]" at bounding box center [429, 209] width 574 height 141
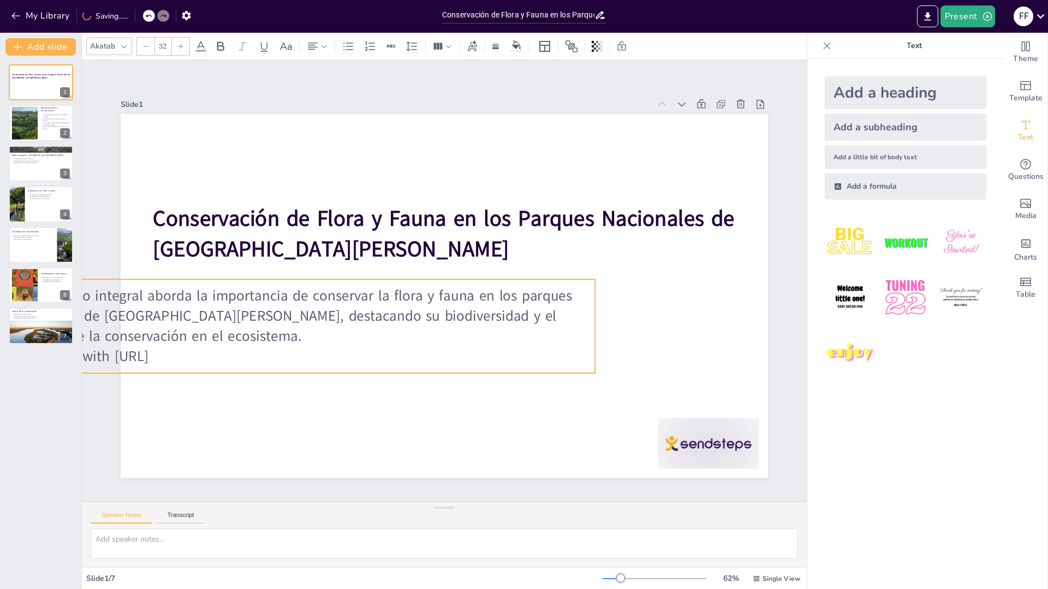
drag, startPoint x: 327, startPoint y: 350, endPoint x: 203, endPoint y: 351, distance: 123.9
click at [203, 351] on p "Generated with [URL]" at bounding box center [289, 243] width 446 height 405
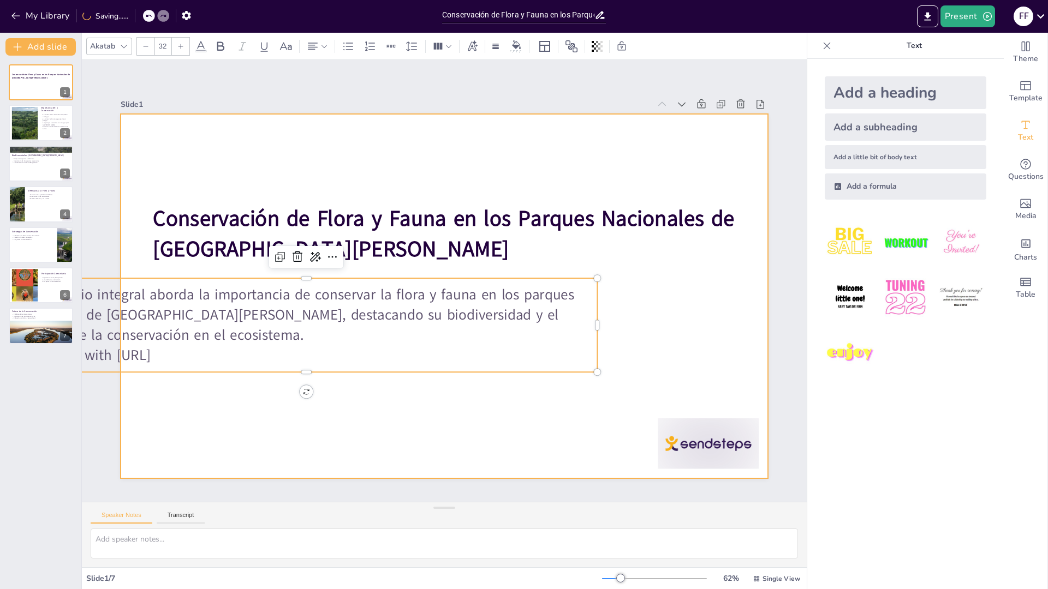
click at [428, 428] on div at bounding box center [431, 290] width 675 height 738
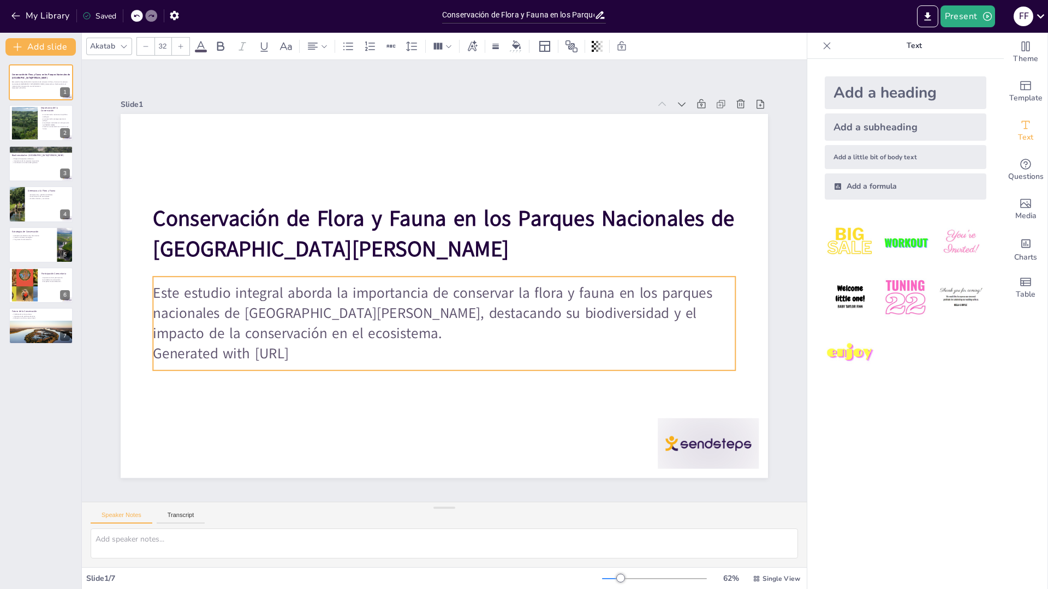
click at [274, 343] on p "Generated with [URL]" at bounding box center [421, 350] width 560 height 199
click at [274, 343] on p "Generated with [URL]" at bounding box center [381, 317] width 308 height 515
click at [281, 187] on span "Generated with [URL]" at bounding box center [269, 123] width 85 height 127
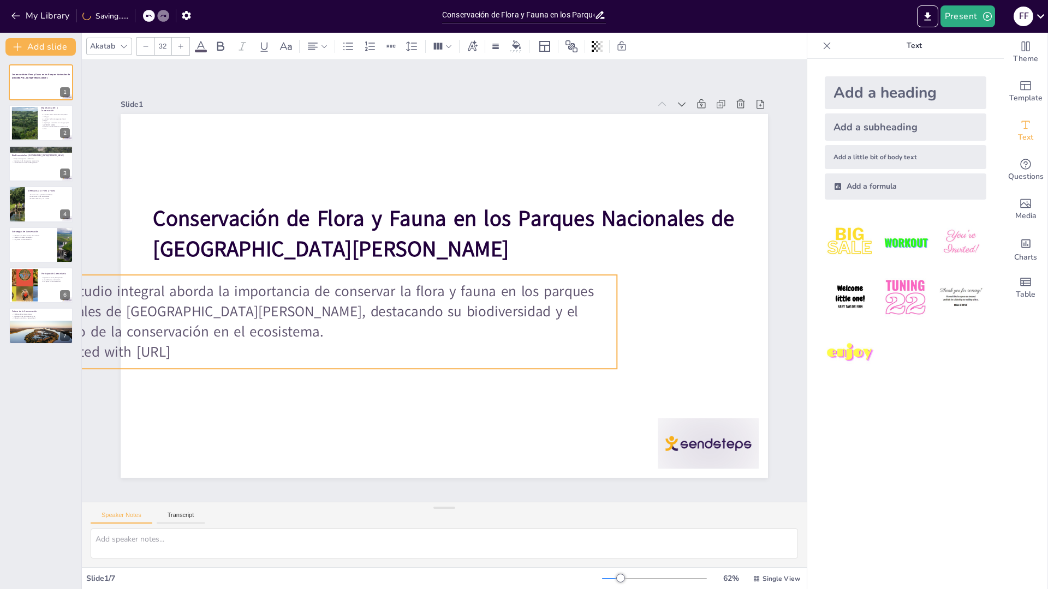
drag, startPoint x: 338, startPoint y: 351, endPoint x: 219, endPoint y: 349, distance: 118.4
click at [219, 349] on p "Generated with [URL]" at bounding box center [306, 268] width 483 height 359
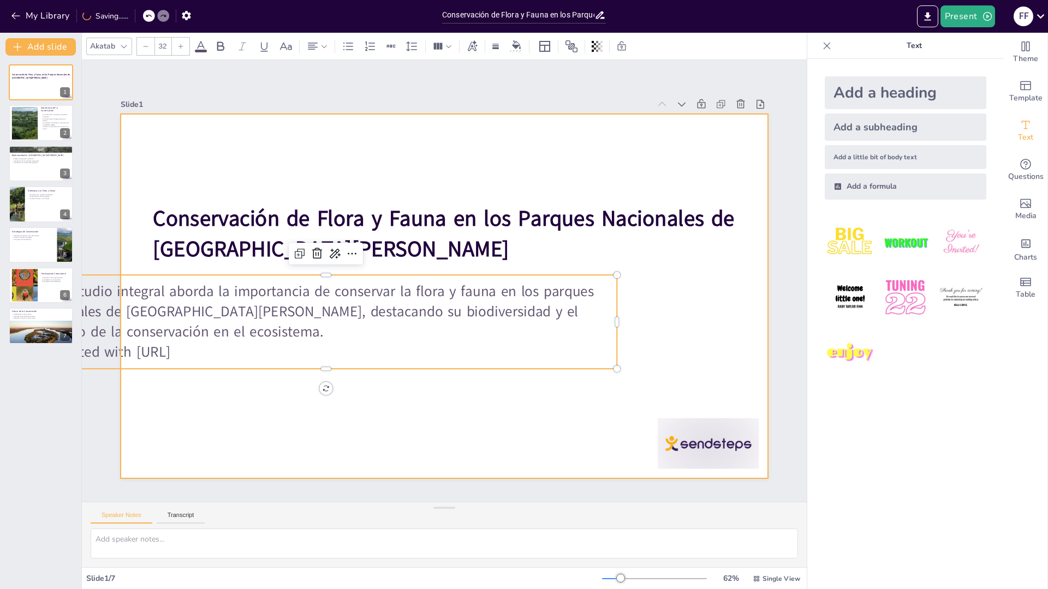
click at [362, 425] on div at bounding box center [436, 294] width 743 height 639
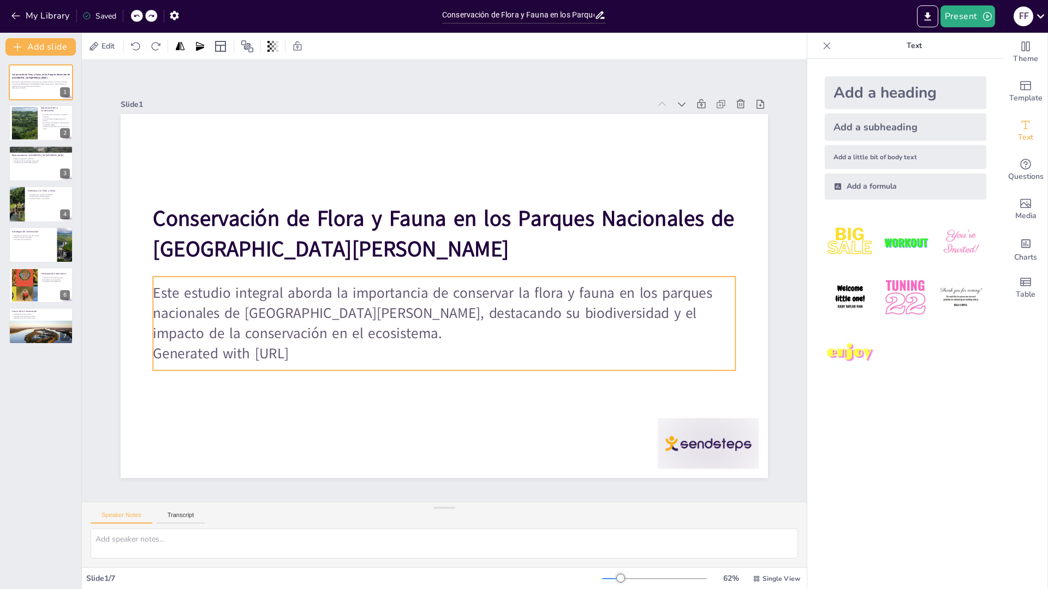
click at [299, 349] on p "Generated with [URL]" at bounding box center [429, 352] width 574 height 141
click at [299, 349] on p "Generated with [URL]" at bounding box center [408, 217] width 515 height 309
click at [277, 312] on span "Generated with [URL]" at bounding box center [209, 281] width 135 height 61
click at [280, 172] on span "Generated with [URL]" at bounding box center [286, 106] width 73 height 132
click at [487, 124] on span "Generated with [URL]" at bounding box center [539, 67] width 105 height 114
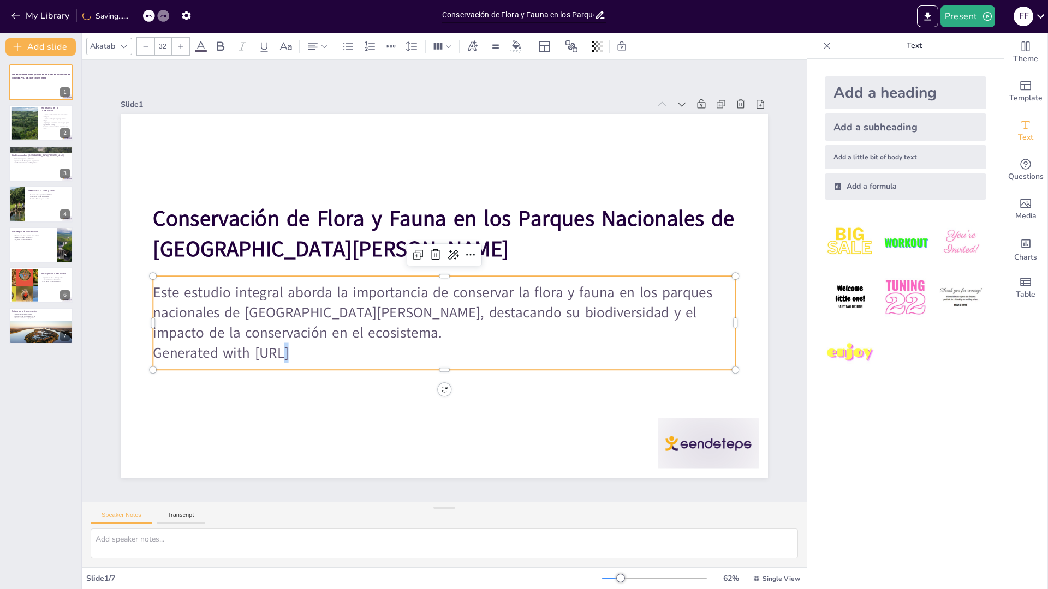
click at [595, 354] on span "Generated with [URL]" at bounding box center [647, 399] width 105 height 114
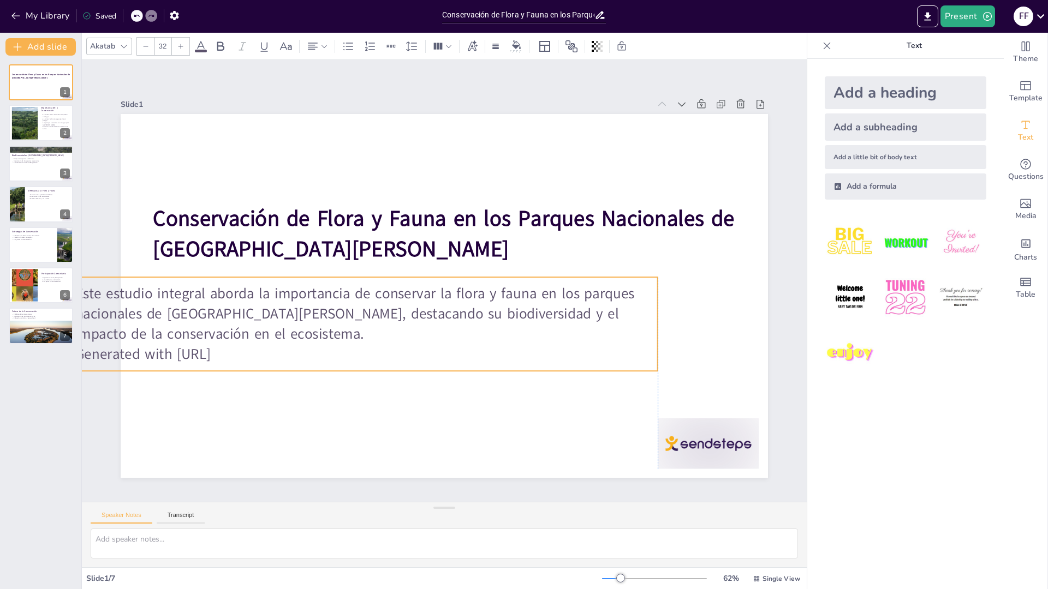
drag, startPoint x: 327, startPoint y: 349, endPoint x: 252, endPoint y: 350, distance: 75.3
click at [252, 350] on p "Generated with [URL]" at bounding box center [442, 174] width 405 height 446
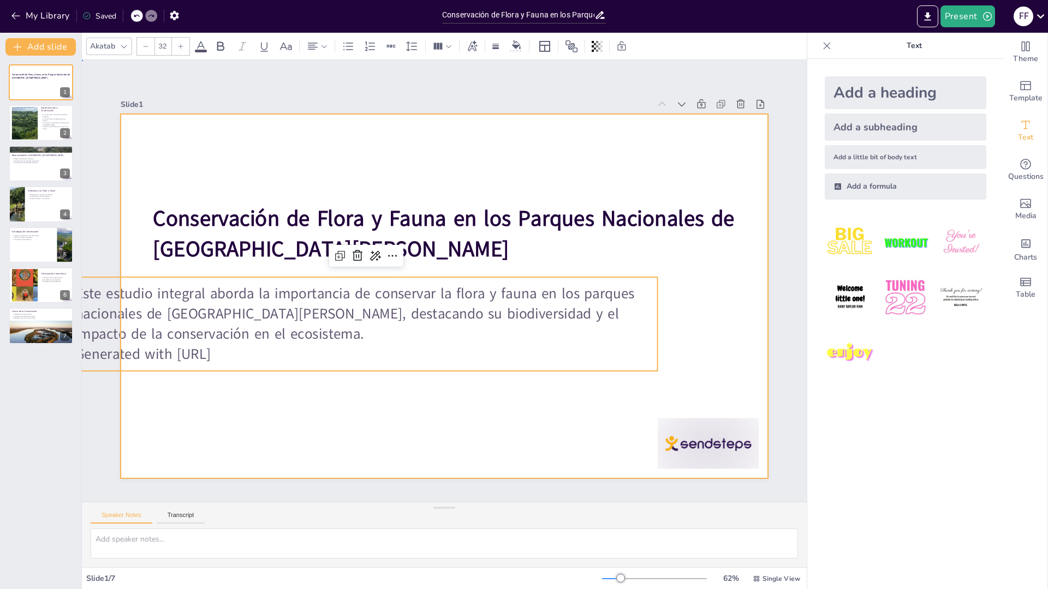
click at [334, 408] on div at bounding box center [430, 289] width 639 height 743
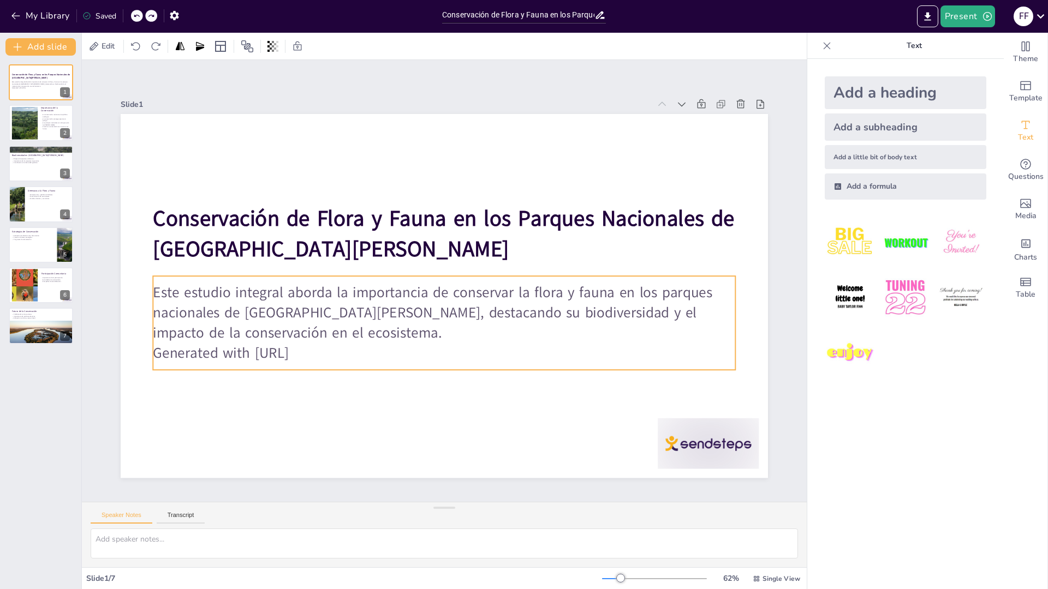
click at [414, 342] on p "Generated with [URL]" at bounding box center [513, 303] width 199 height 560
click at [303, 342] on p "Generated with [URL]" at bounding box center [373, 266] width 141 height 574
click at [396, 116] on span "Generated with [URL]" at bounding box center [419, 47] width 47 height 136
click at [282, 347] on span "Generated with [URL]" at bounding box center [214, 330] width 137 height 34
click at [279, 329] on span "Generated with [URL]" at bounding box center [210, 304] width 136 height 47
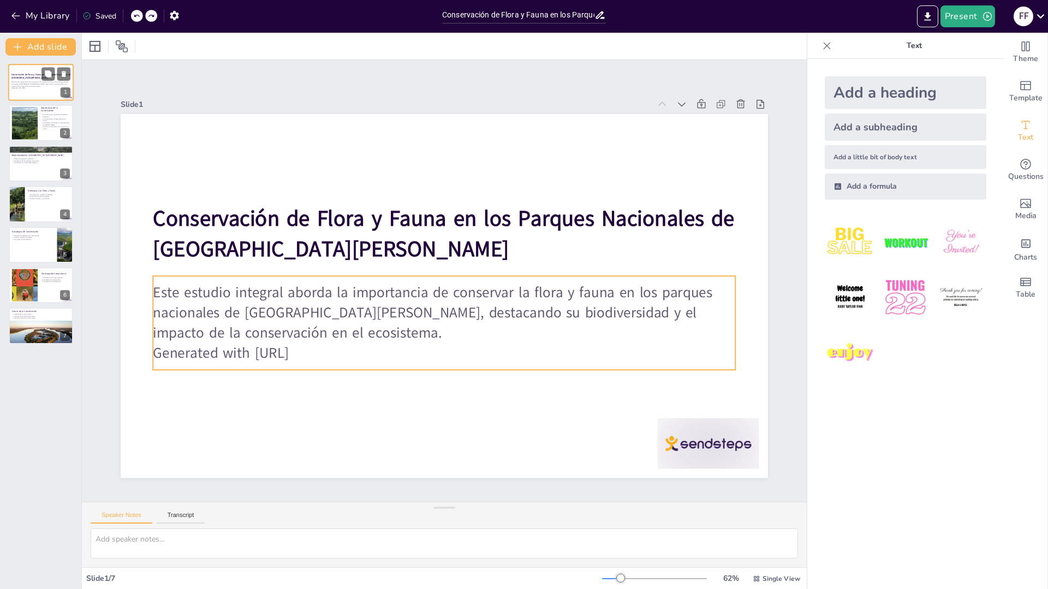
click at [50, 85] on p "Este estudio integral aborda la importancia de conservar la flora y fauna en lo…" at bounding box center [40, 84] width 59 height 6
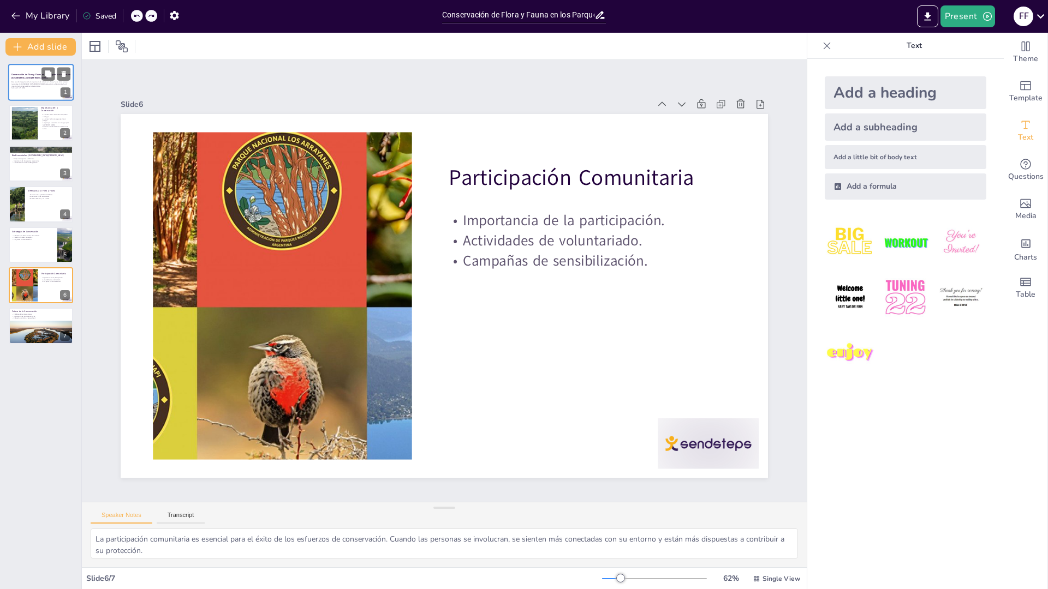
type textarea "La colaboración entre el gobierno, las ONGs y la comunidad es esencial para abo…"
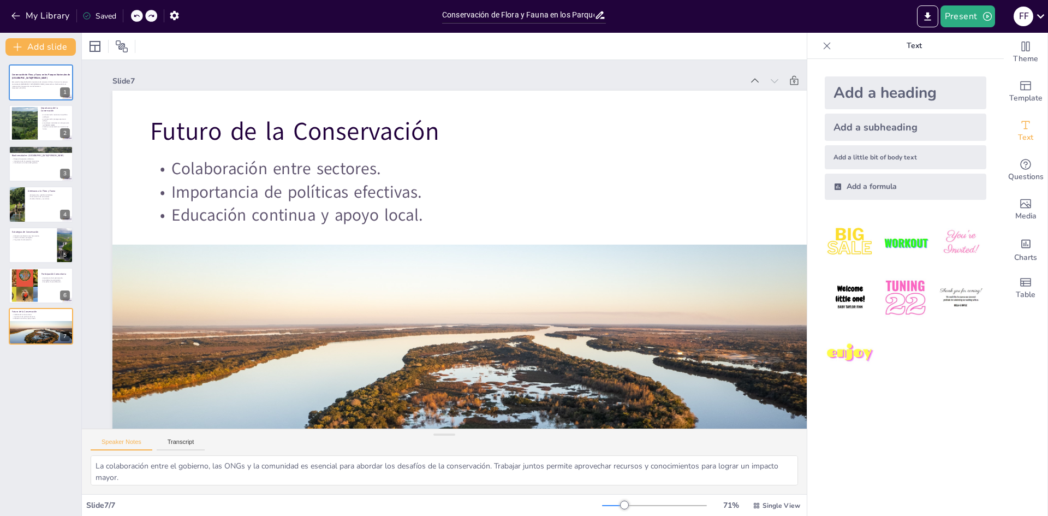
click at [77, 411] on div "Conservación de Flora y Fauna en los Parques Nacionales de [GEOGRAPHIC_DATA][PE…" at bounding box center [40, 286] width 81 height 460
click at [16, 15] on icon "button" at bounding box center [15, 15] width 11 height 11
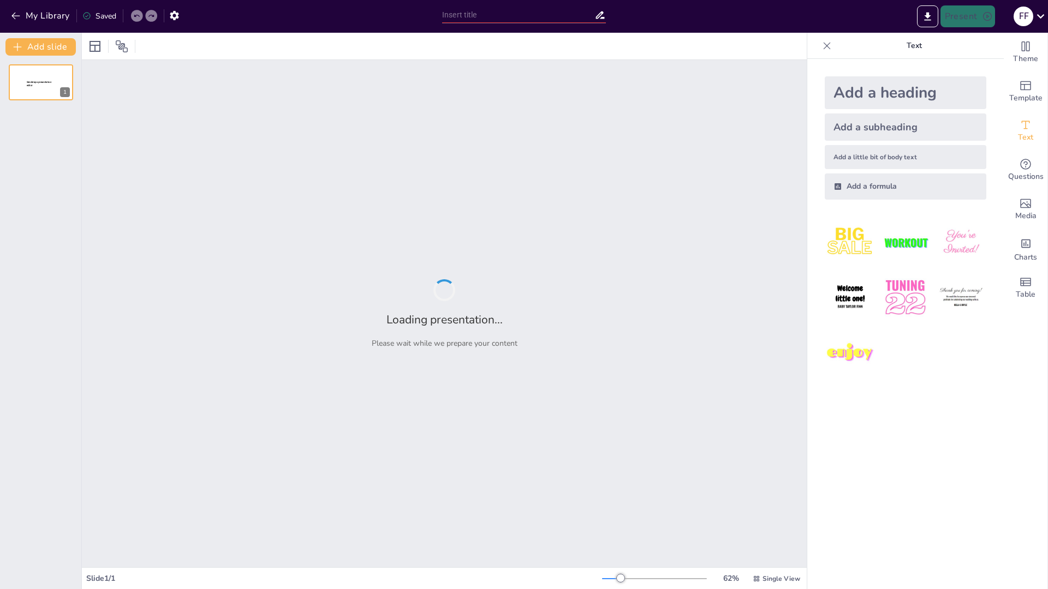
type input "Conservación de la Biodiversidad en los Parques Nacionales de [GEOGRAPHIC_DATA]…"
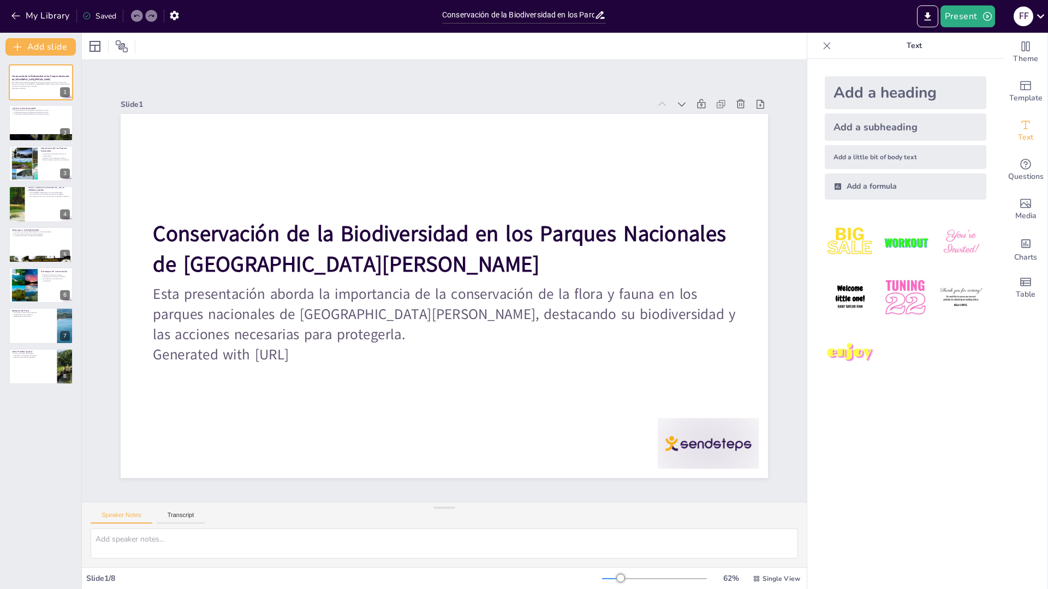
drag, startPoint x: 0, startPoint y: 0, endPoint x: 708, endPoint y: 560, distance: 903.2
click at [708, 560] on div at bounding box center [444, 548] width 725 height 39
click at [34, 121] on div at bounding box center [40, 123] width 65 height 37
type textarea "La biodiversidad abarca todos los seres vivos y sus interacciones en el planeta…"
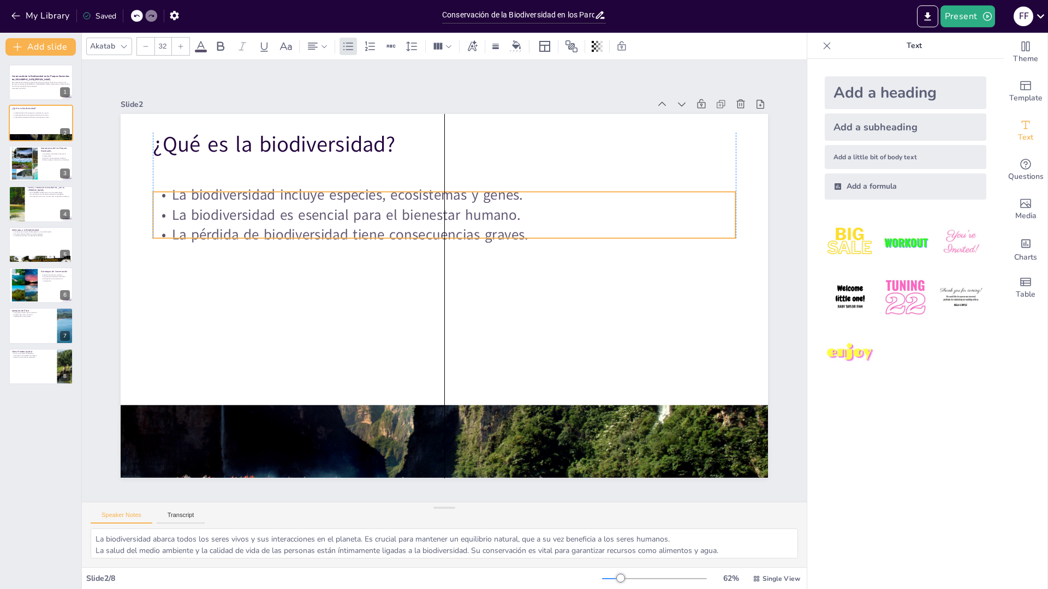
drag, startPoint x: 306, startPoint y: 194, endPoint x: 305, endPoint y: 224, distance: 30.0
click at [305, 225] on p "La pérdida de biodiversidad tiene consecuencias graves." at bounding box center [444, 235] width 582 height 20
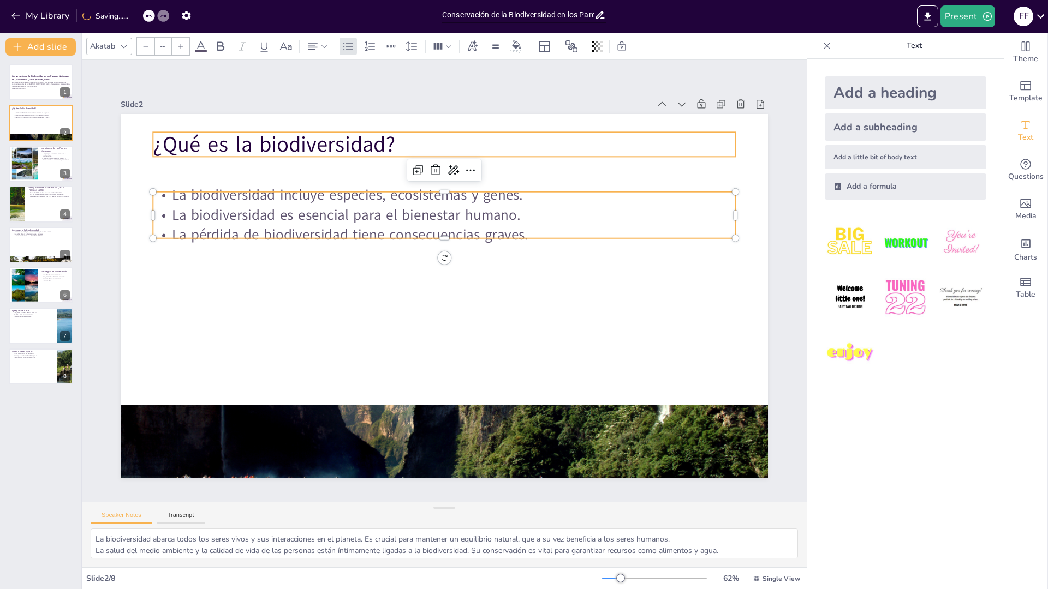
type input "48"
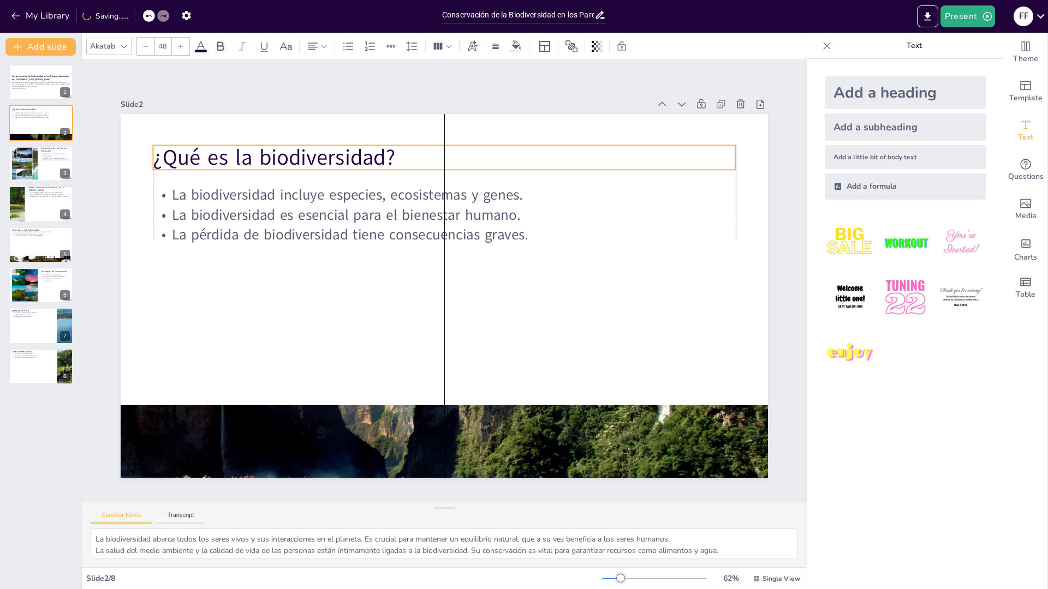
drag, startPoint x: 275, startPoint y: 142, endPoint x: 275, endPoint y: 155, distance: 13.1
click at [275, 155] on p "¿Qué es la biodiversidad?" at bounding box center [444, 157] width 582 height 30
click at [29, 156] on div at bounding box center [24, 163] width 50 height 33
type textarea "La conservación de la biodiversidad en parques nacionales ayuda a proteger espe…"
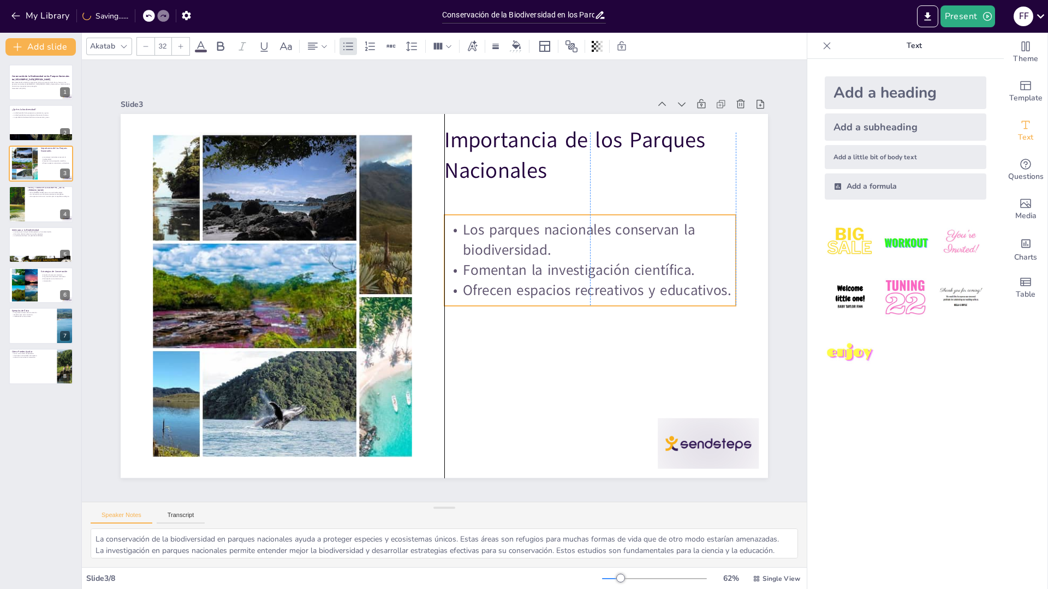
drag, startPoint x: 475, startPoint y: 228, endPoint x: 473, endPoint y: 256, distance: 28.5
click at [473, 261] on p "Fomentan la investigación científica." at bounding box center [590, 286] width 292 height 50
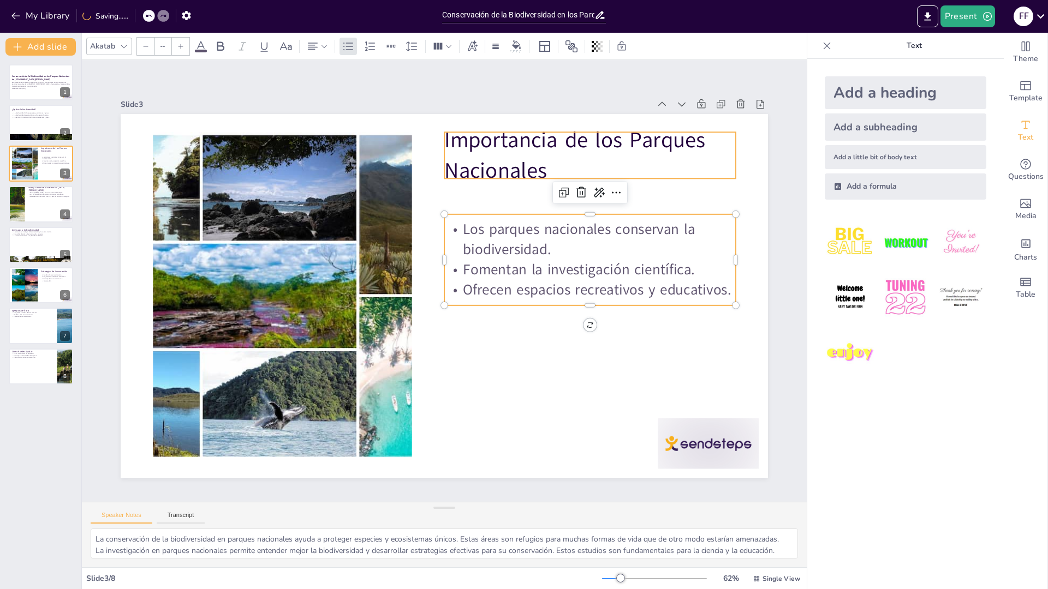
type input "48"
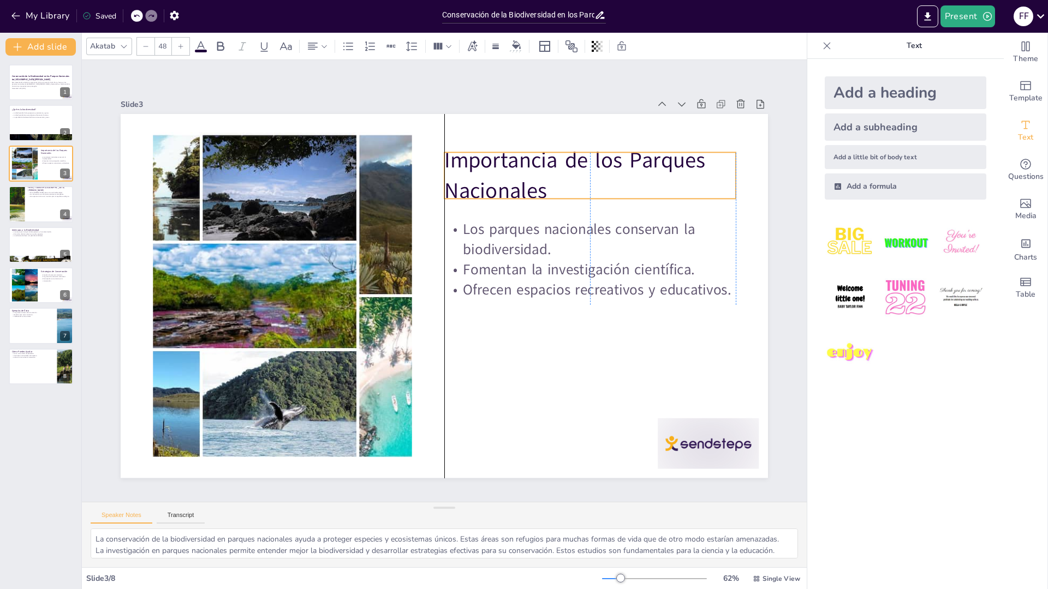
drag, startPoint x: 464, startPoint y: 172, endPoint x: 465, endPoint y: 193, distance: 20.2
click at [465, 193] on p "Importancia de los Parques Nacionales" at bounding box center [600, 191] width 296 height 91
click at [32, 211] on div at bounding box center [40, 204] width 65 height 37
type textarea "La diversidad de especies en Entre Ríos es un indicador de la salud de los ecos…"
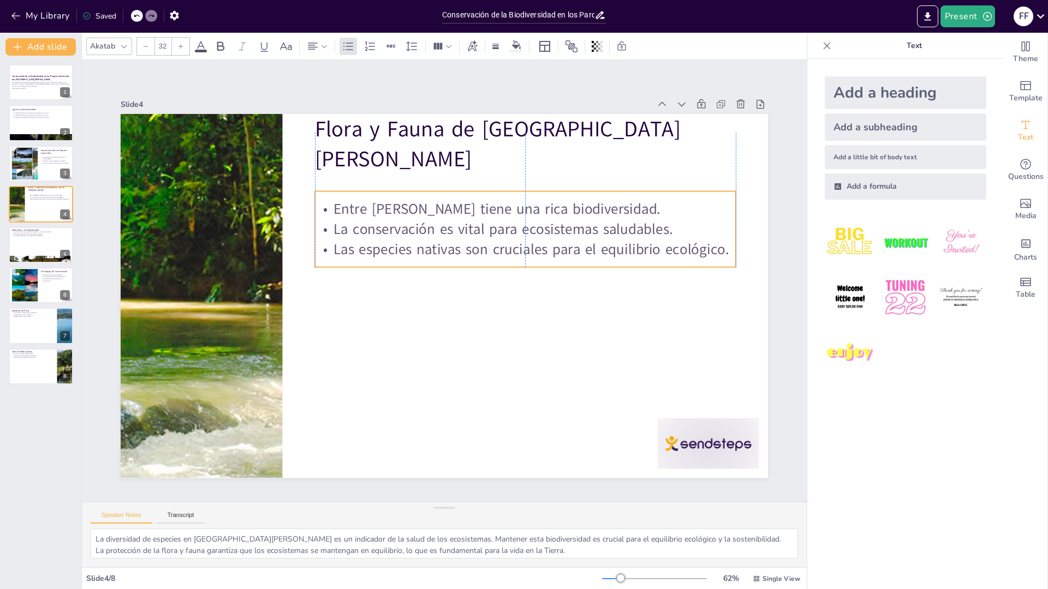
drag, startPoint x: 374, startPoint y: 198, endPoint x: 373, endPoint y: 227, distance: 29.5
click at [373, 227] on p "La conservación es vital para ecosistemas saludables." at bounding box center [530, 238] width 421 height 64
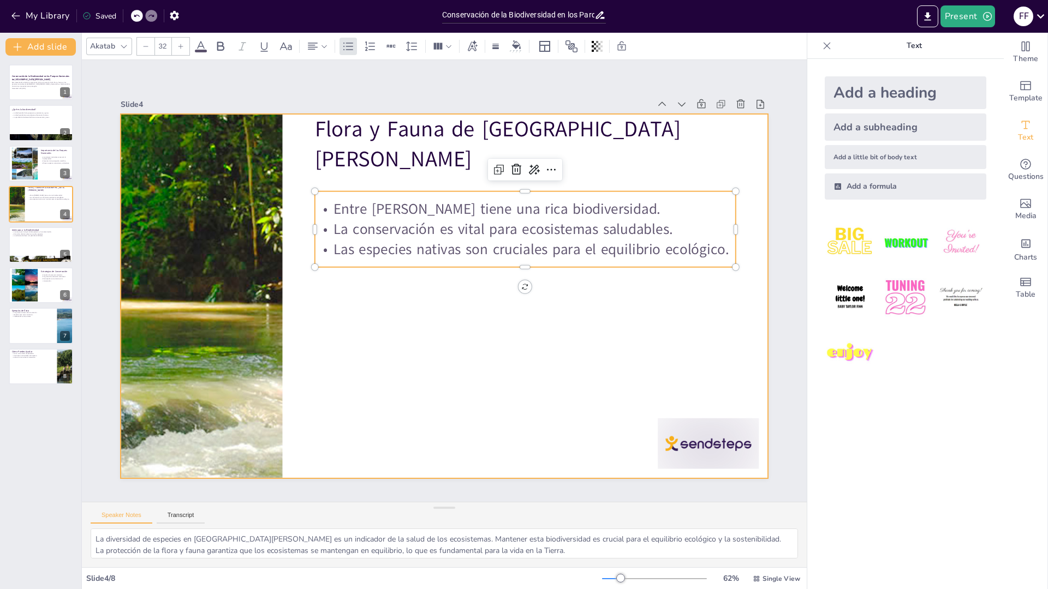
type input "48"
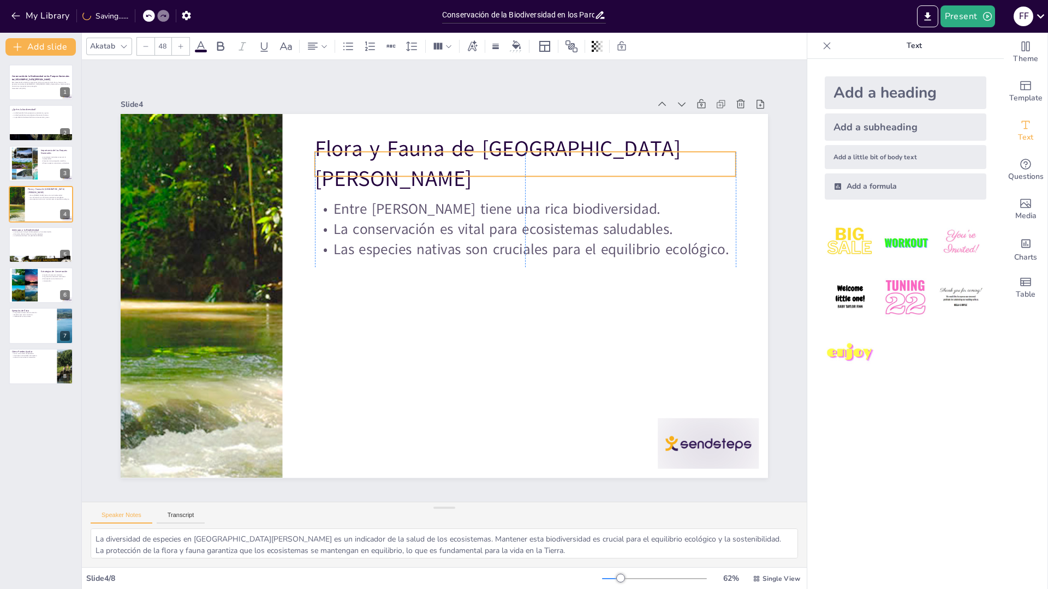
drag, startPoint x: 363, startPoint y: 144, endPoint x: 365, endPoint y: 163, distance: 19.7
click at [365, 163] on p "Flora y Fauna de Entre Ríos" at bounding box center [525, 164] width 421 height 61
click at [34, 254] on div at bounding box center [40, 244] width 65 height 37
type textarea "La deforestación y la contaminación son dos de los principales factores que ame…"
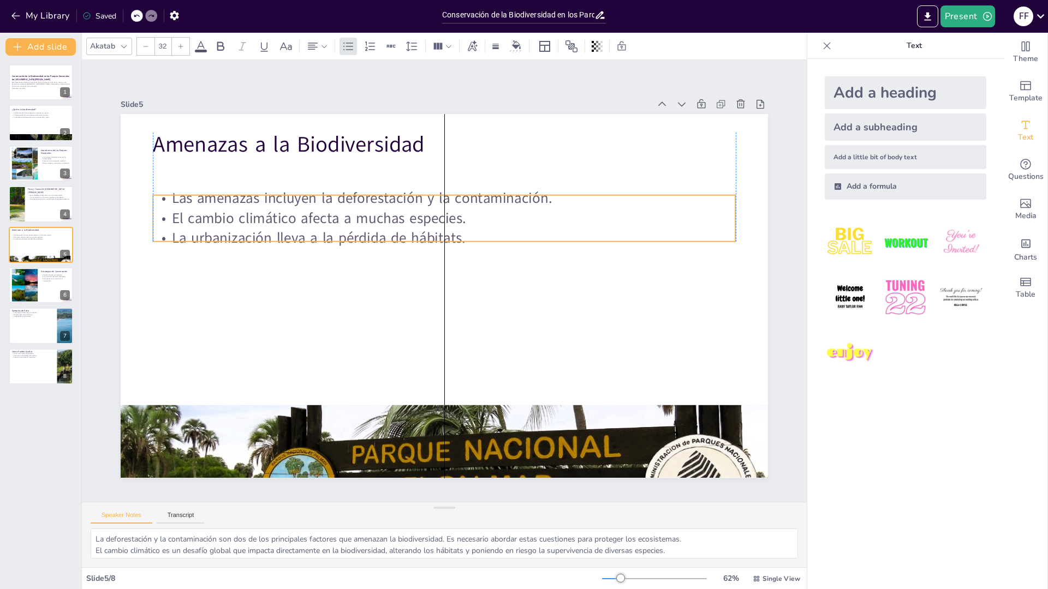
drag, startPoint x: 263, startPoint y: 192, endPoint x: 263, endPoint y: 225, distance: 33.3
click at [263, 225] on p "La urbanización lleva a la pérdida de hábitats." at bounding box center [448, 239] width 581 height 81
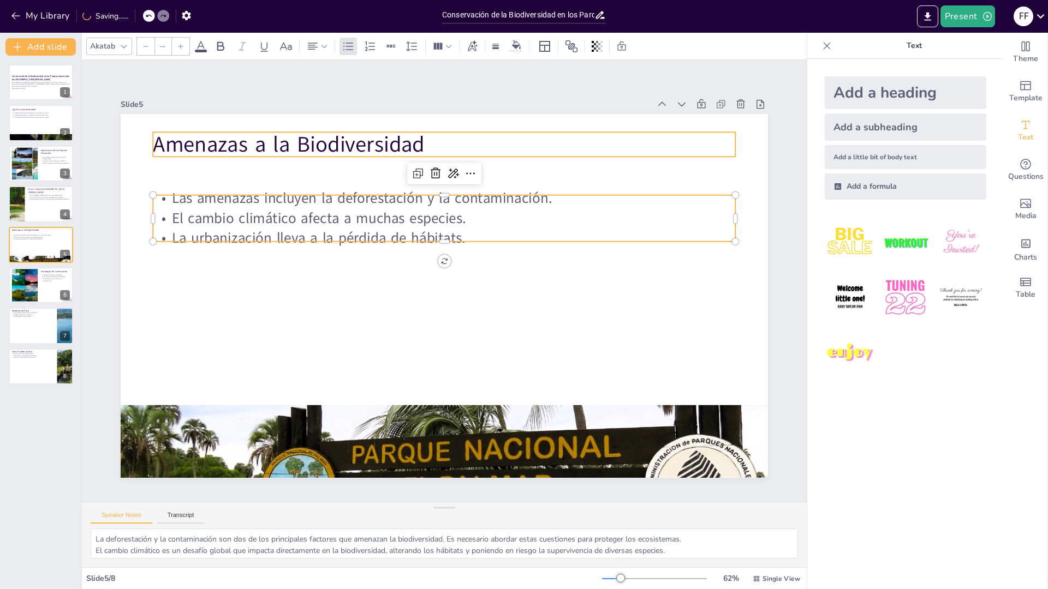
type input "48"
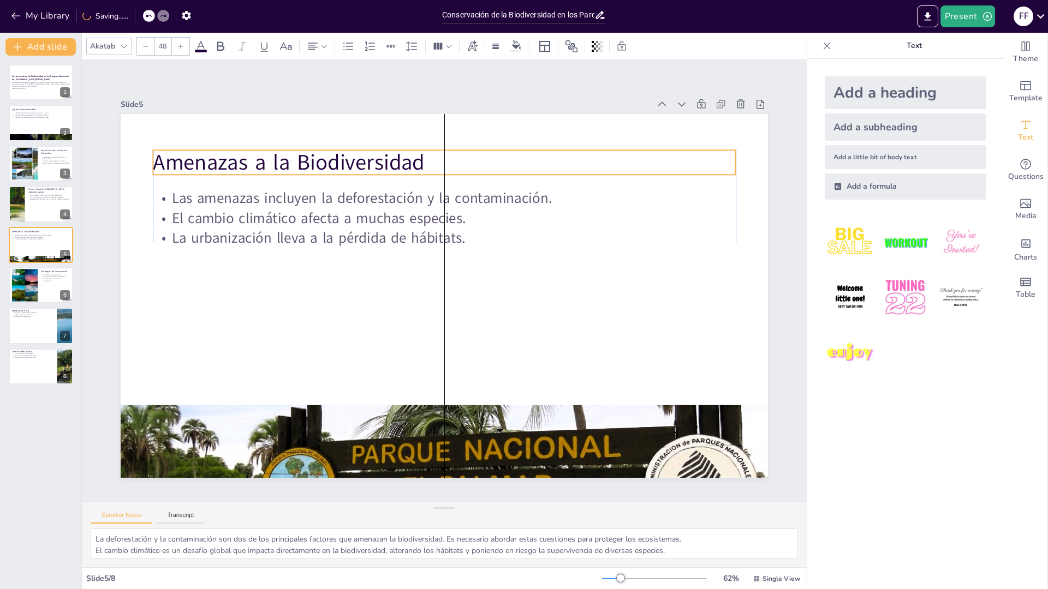
drag, startPoint x: 258, startPoint y: 150, endPoint x: 260, endPoint y: 168, distance: 18.1
click at [260, 168] on p "Amenazas a la Biodiversidad" at bounding box center [456, 163] width 582 height 91
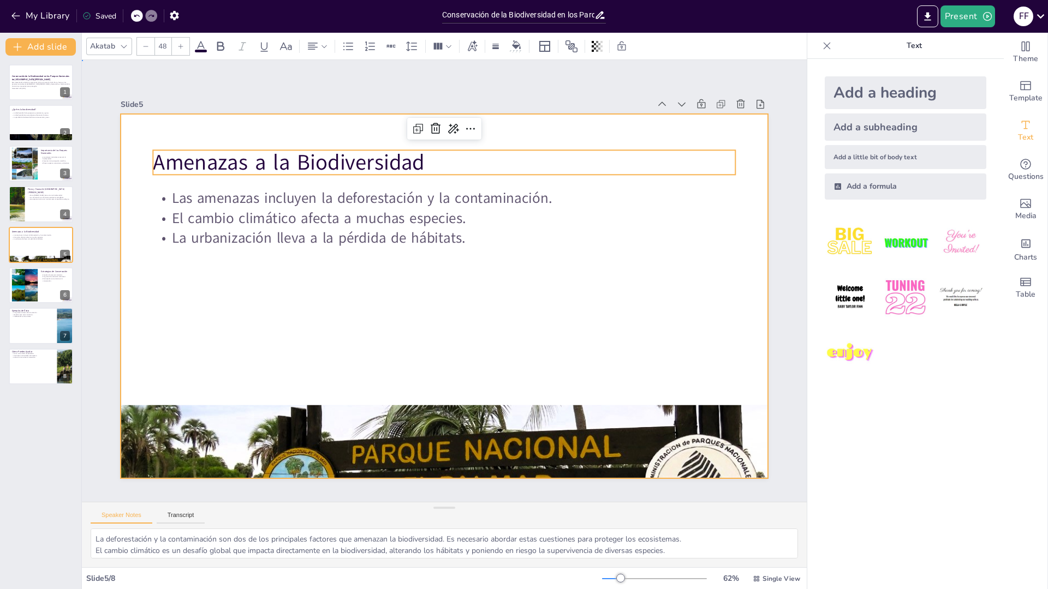
click at [471, 300] on div at bounding box center [444, 296] width 647 height 364
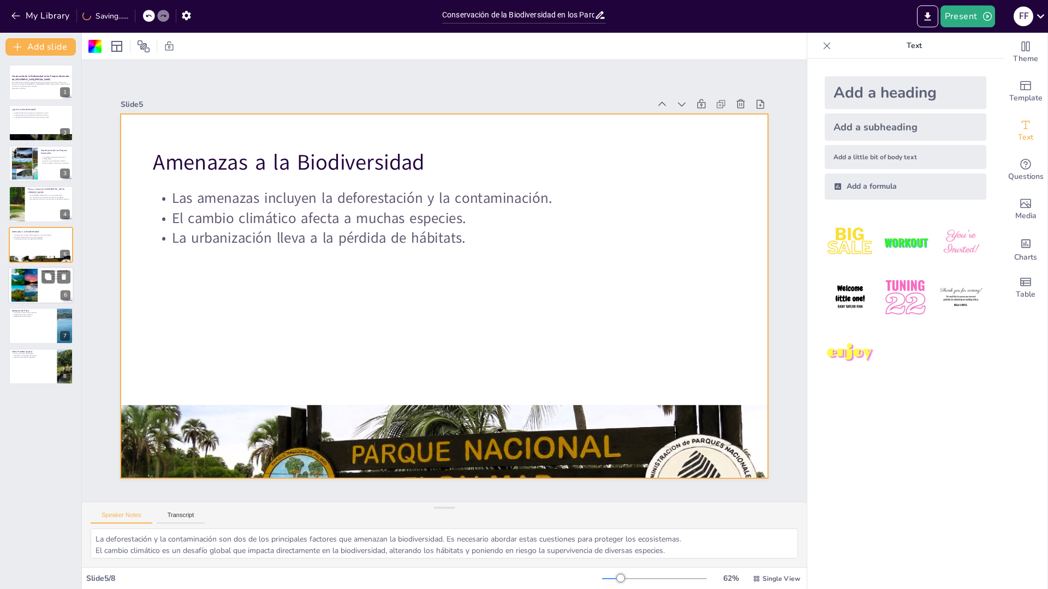
click at [27, 279] on div at bounding box center [24, 285] width 50 height 33
type textarea "Las reservas naturales son fundamentales para proteger la biodiversidad. Estas …"
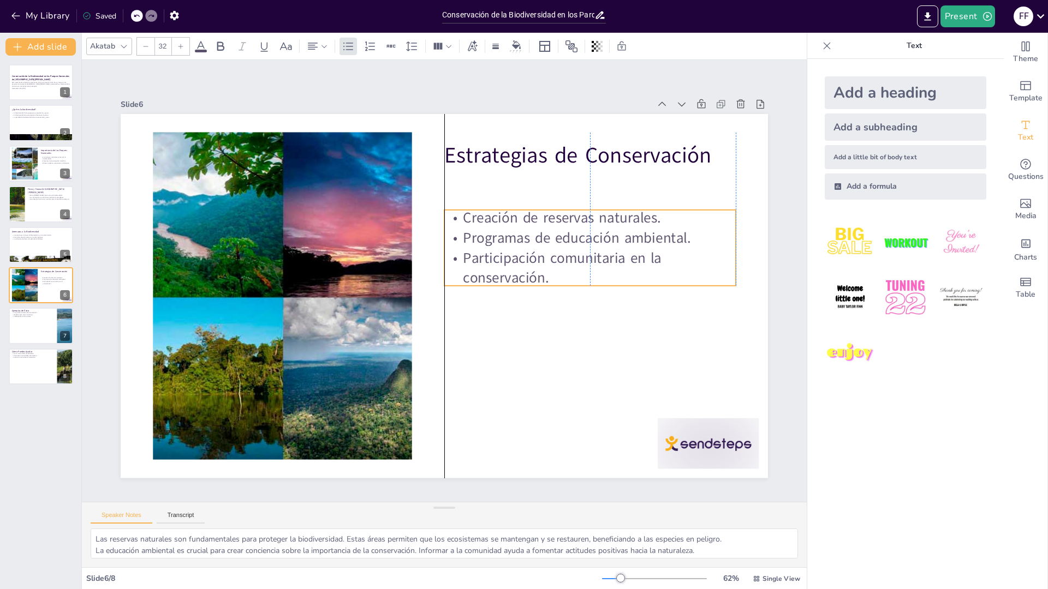
drag, startPoint x: 491, startPoint y: 219, endPoint x: 490, endPoint y: 245, distance: 26.2
click at [490, 248] on p "Participación comunitaria en la conservación." at bounding box center [591, 283] width 294 height 70
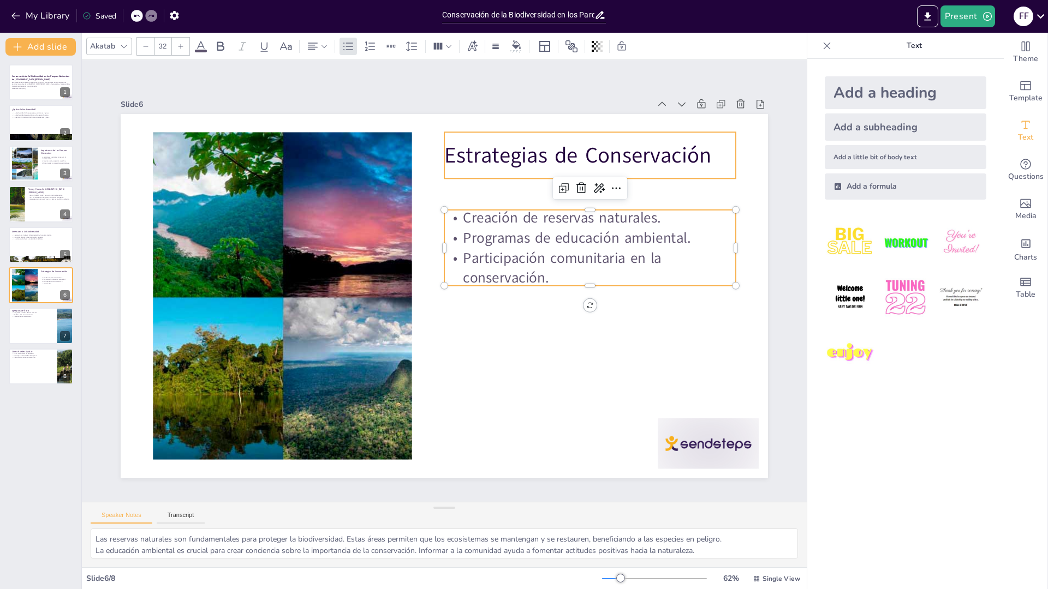
type input "48"
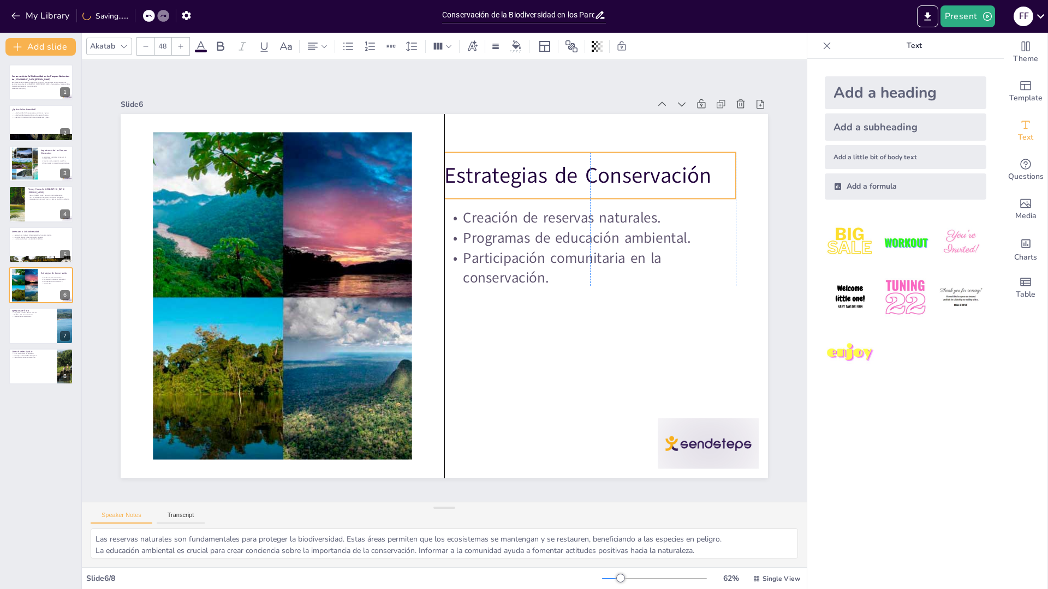
drag, startPoint x: 490, startPoint y: 163, endPoint x: 493, endPoint y: 183, distance: 20.5
click at [493, 183] on p "Estrategias de Conservación" at bounding box center [589, 175] width 291 height 30
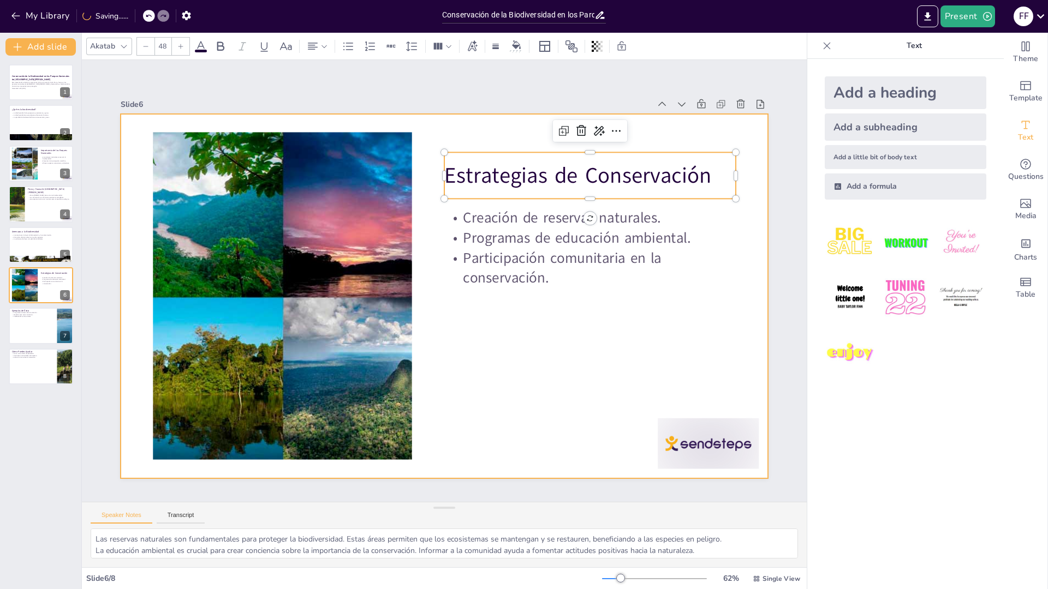
click at [532, 339] on div at bounding box center [444, 296] width 647 height 364
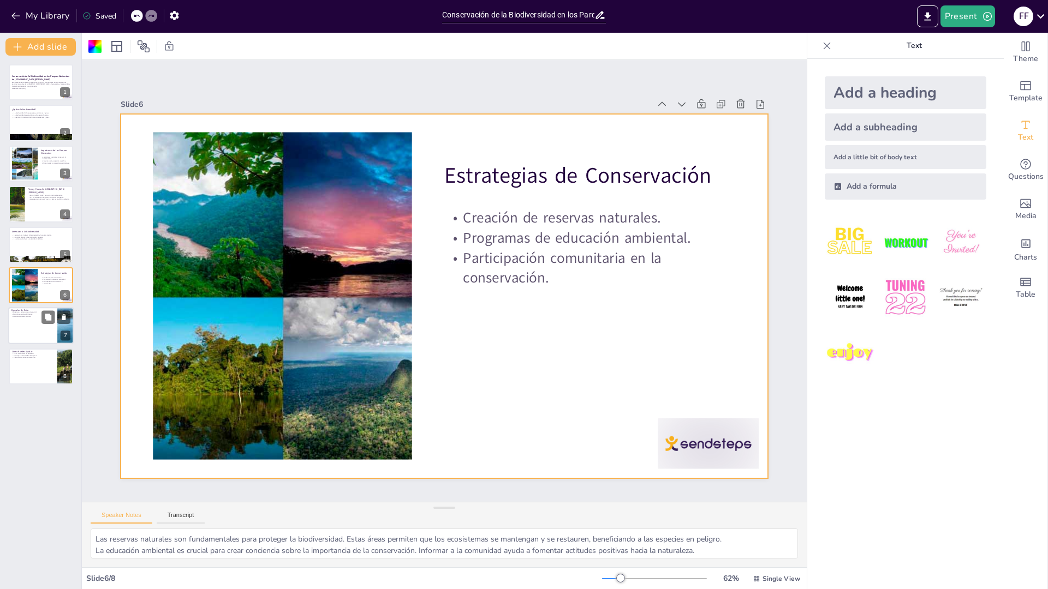
click at [24, 324] on div at bounding box center [40, 326] width 65 height 37
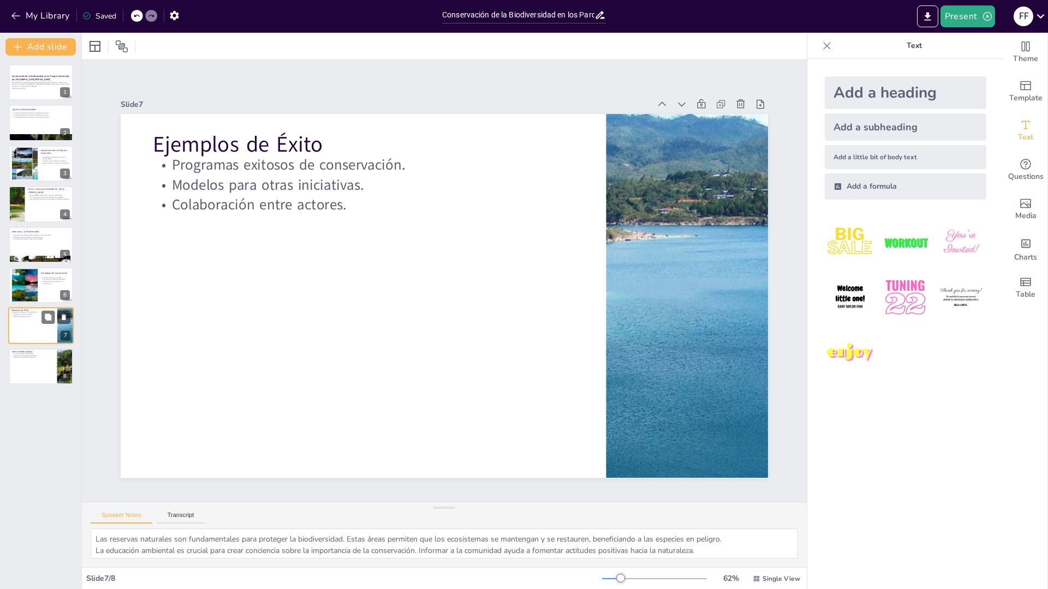
type textarea "Los programas de conservación que han tenido éxito en Entre Ríos demuestran que…"
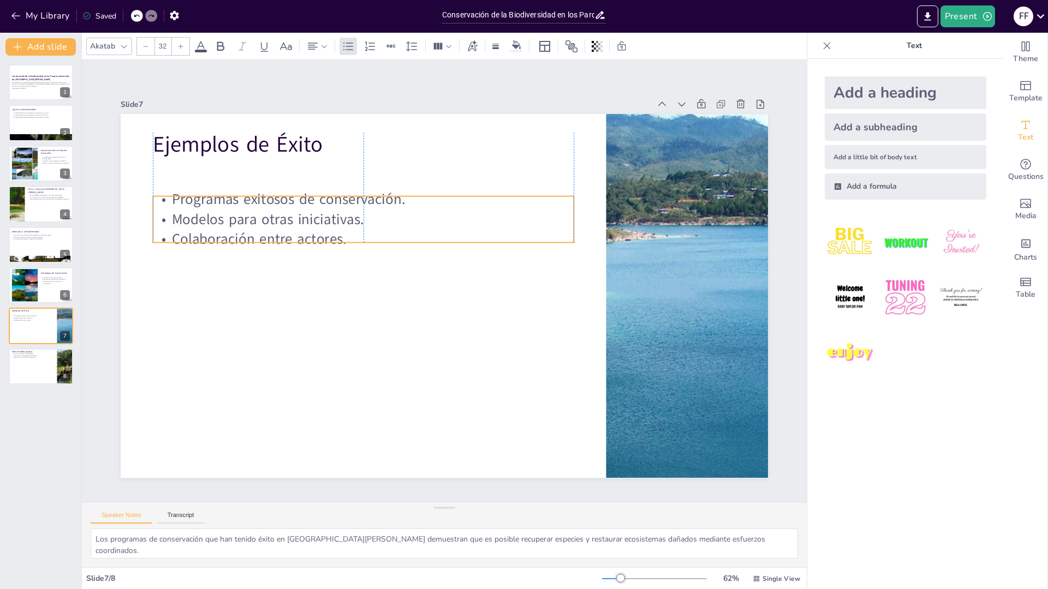
drag, startPoint x: 264, startPoint y: 183, endPoint x: 260, endPoint y: 218, distance: 34.5
click at [260, 218] on p "Modelos para otras iniciativas." at bounding box center [363, 220] width 421 height 20
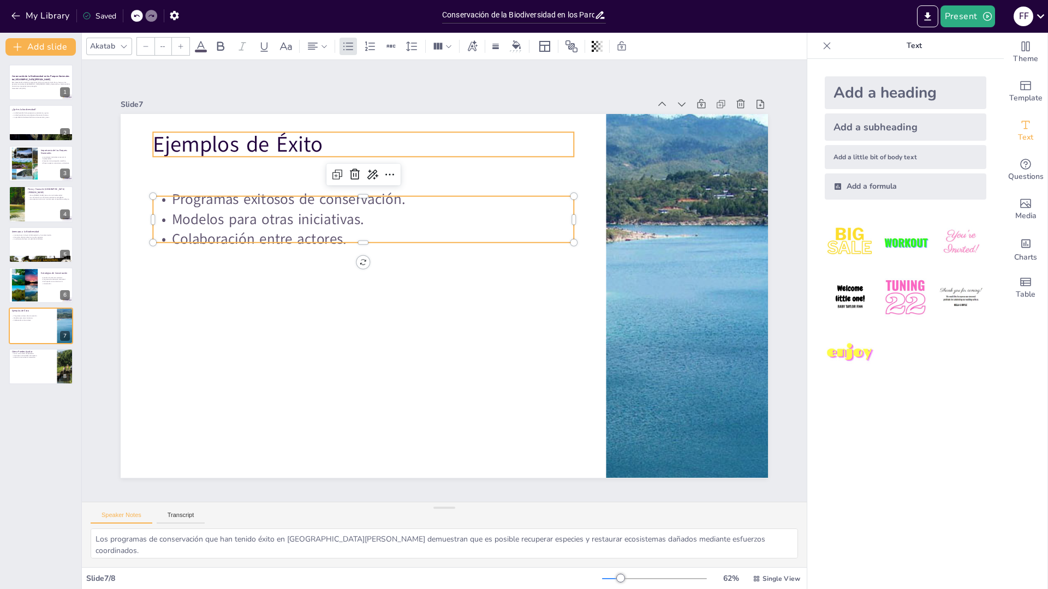
type input "48"
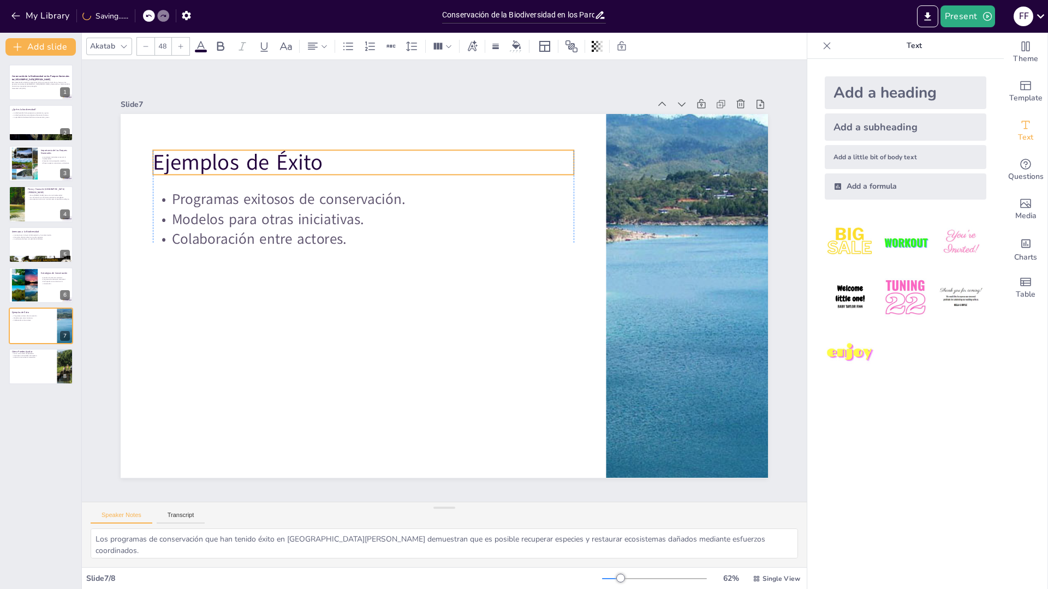
drag, startPoint x: 235, startPoint y: 148, endPoint x: 239, endPoint y: 166, distance: 18.4
click at [239, 166] on p "Ejemplos de Éxito" at bounding box center [375, 155] width 421 height 74
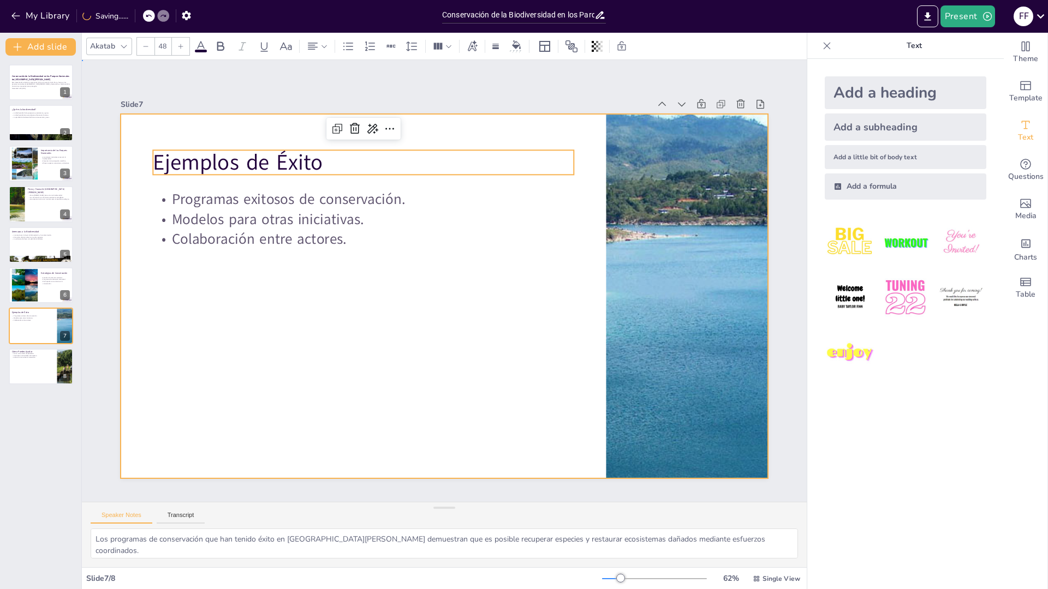
click at [316, 333] on div at bounding box center [444, 296] width 647 height 364
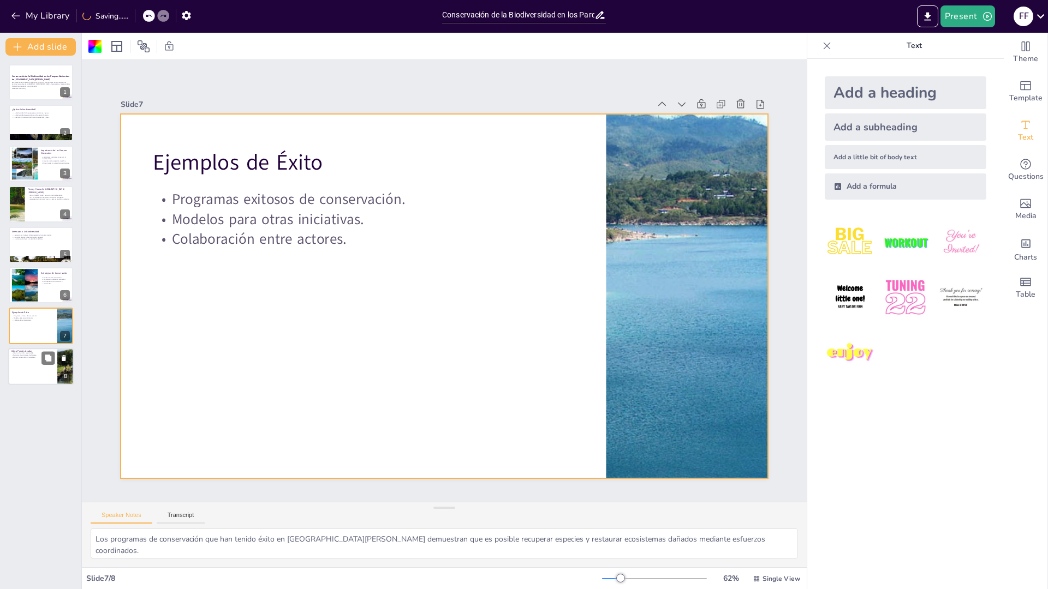
click at [26, 379] on div at bounding box center [40, 366] width 65 height 37
type textarea "Elegir productos sostenibles y reducir el consumo de plásticos son formas efect…"
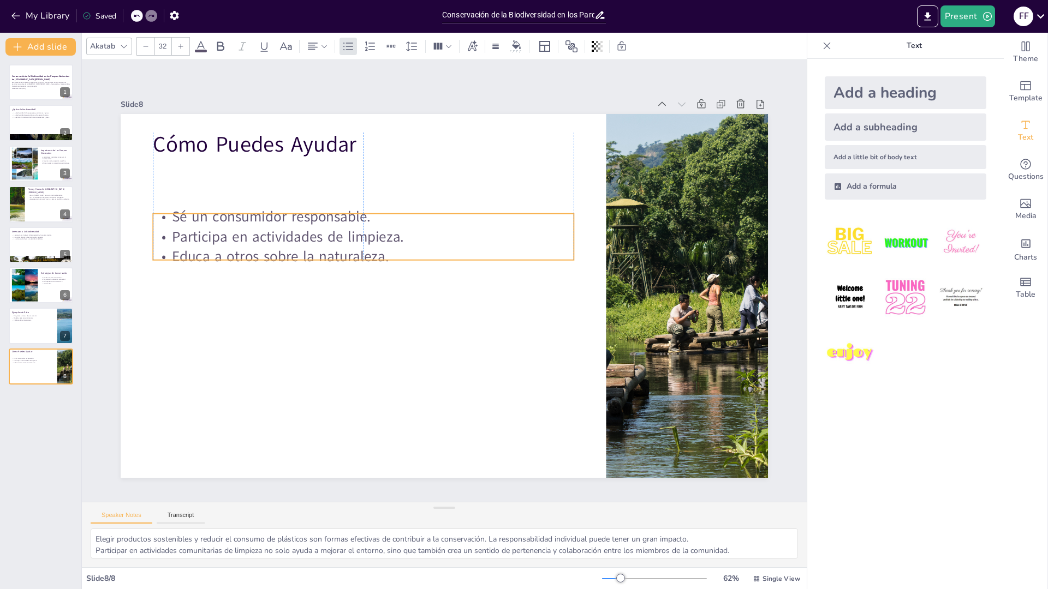
drag, startPoint x: 252, startPoint y: 195, endPoint x: 250, endPoint y: 246, distance: 51.3
click at [250, 246] on p "Educa a otros sobre la naturaleza." at bounding box center [366, 249] width 421 height 64
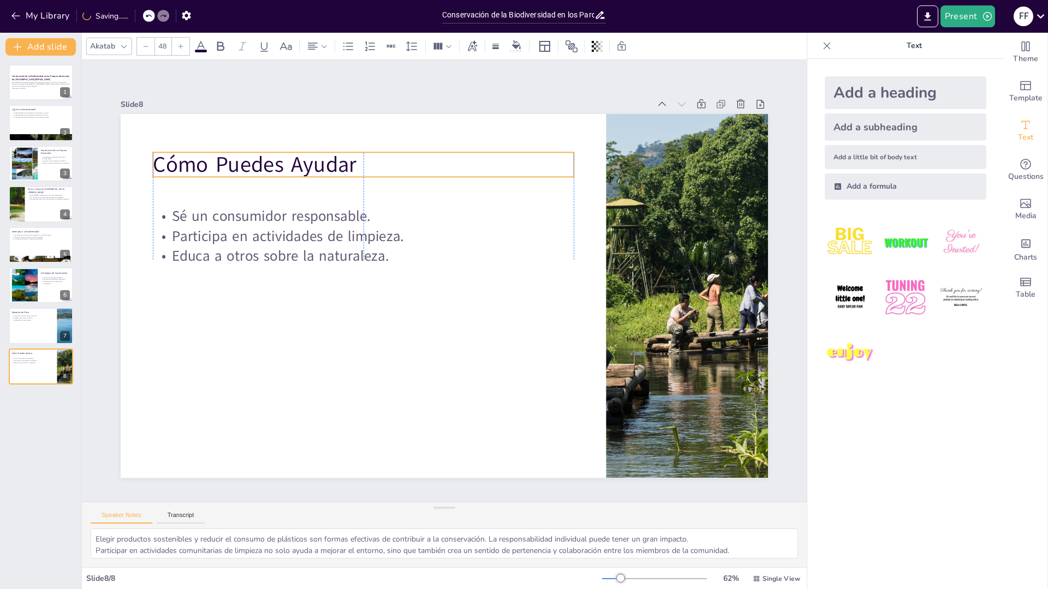
drag, startPoint x: 237, startPoint y: 146, endPoint x: 235, endPoint y: 164, distance: 18.6
click at [235, 164] on p "Cómo Puedes Ayudar" at bounding box center [375, 157] width 421 height 74
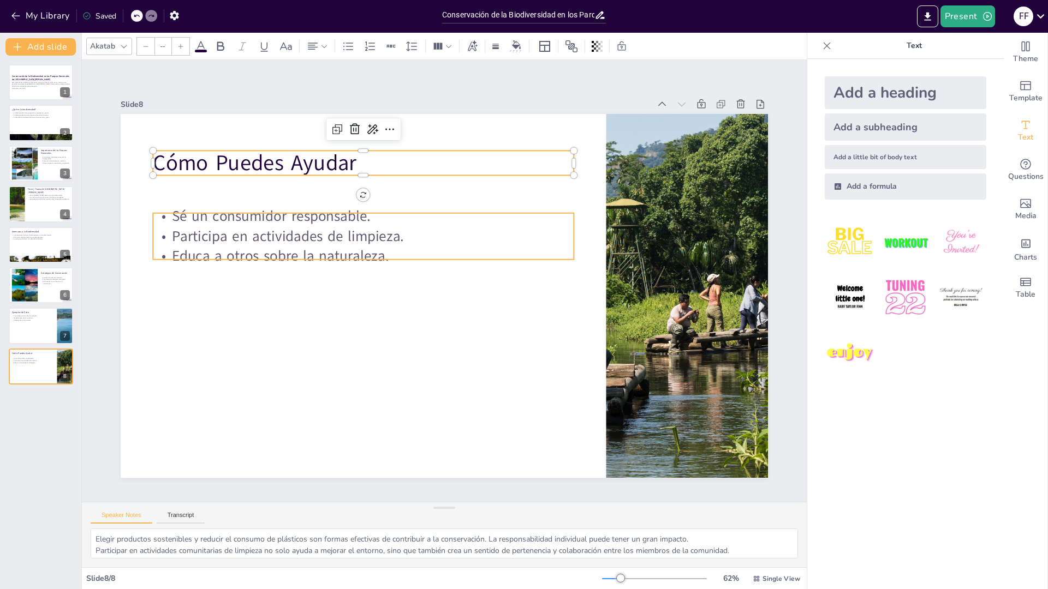
type input "32"
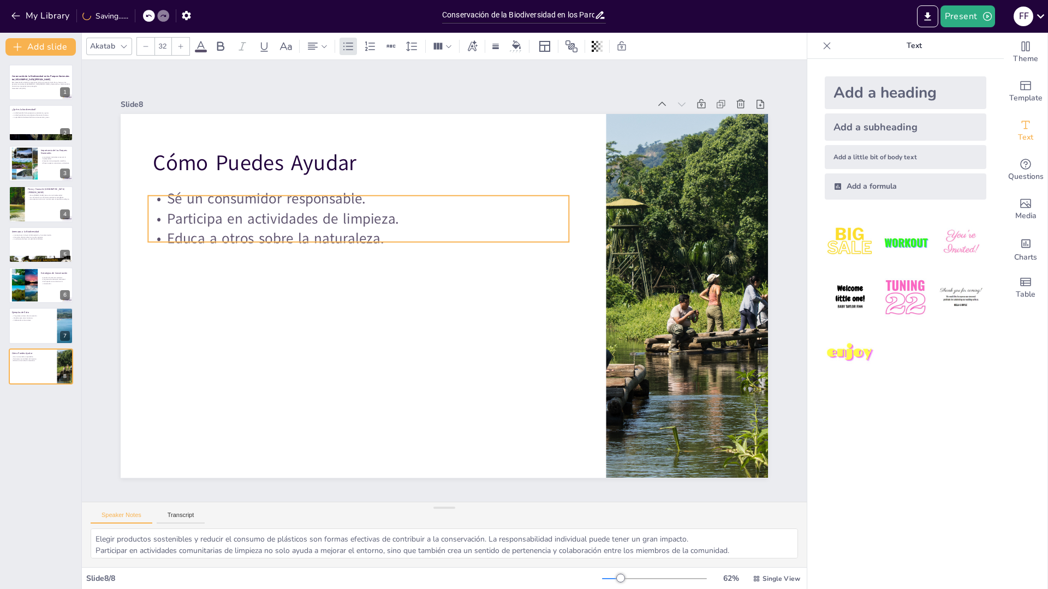
drag, startPoint x: 246, startPoint y: 236, endPoint x: 241, endPoint y: 219, distance: 18.1
click at [241, 219] on p "Participa en actividades de limpieza." at bounding box center [358, 219] width 421 height 20
click at [31, 86] on p "Esta presentación aborda la importancia de la conservación de la flora y fauna …" at bounding box center [40, 84] width 59 height 6
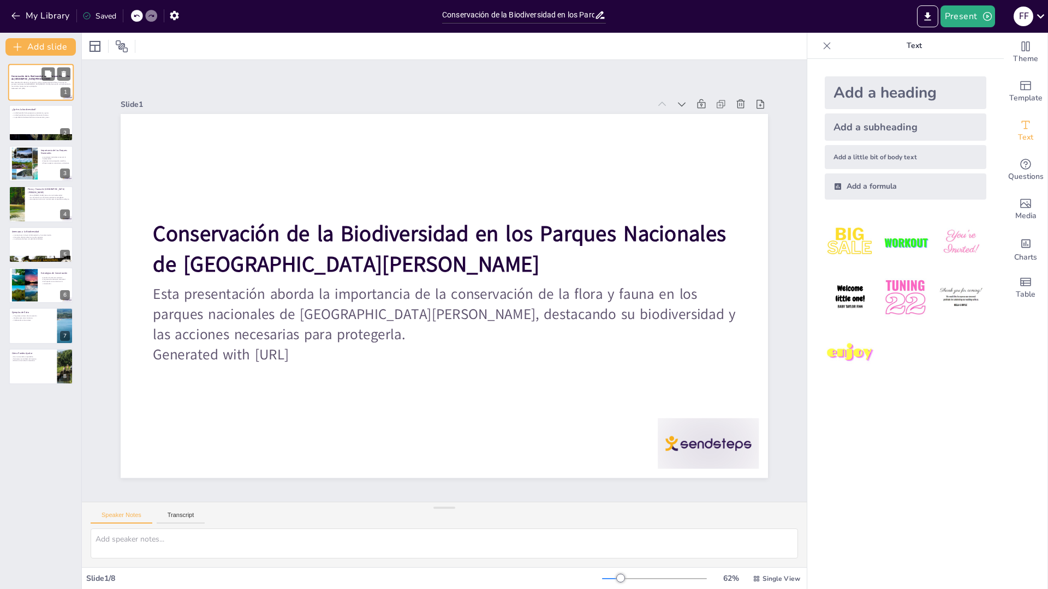
click at [61, 93] on div "1" at bounding box center [66, 93] width 10 height 10
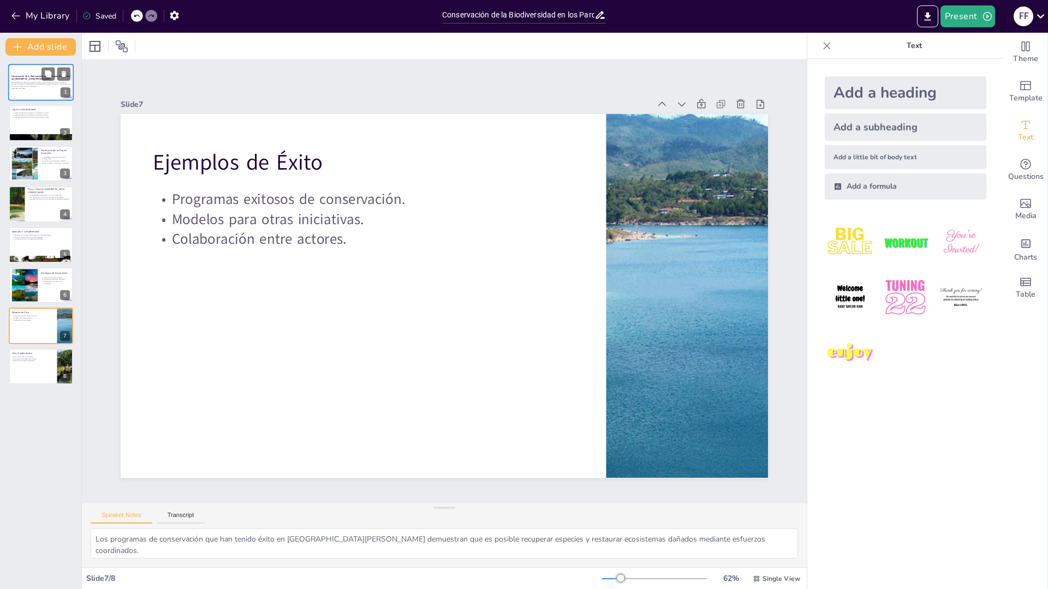
type textarea "Elegir productos sostenibles y reducir el consumo de plásticos son formas efect…"
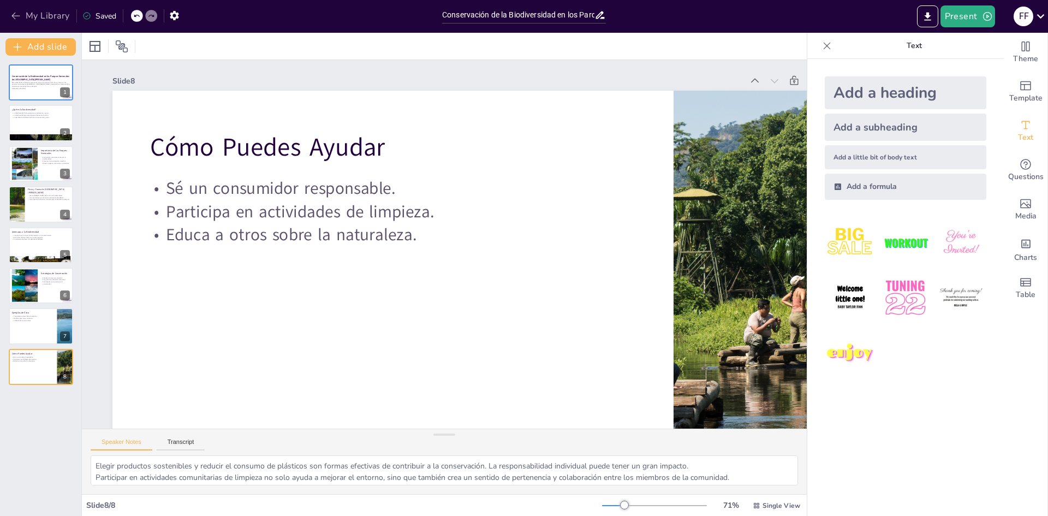
click at [44, 14] on button "My Library" at bounding box center [41, 15] width 66 height 17
